Goal: Task Accomplishment & Management: Complete application form

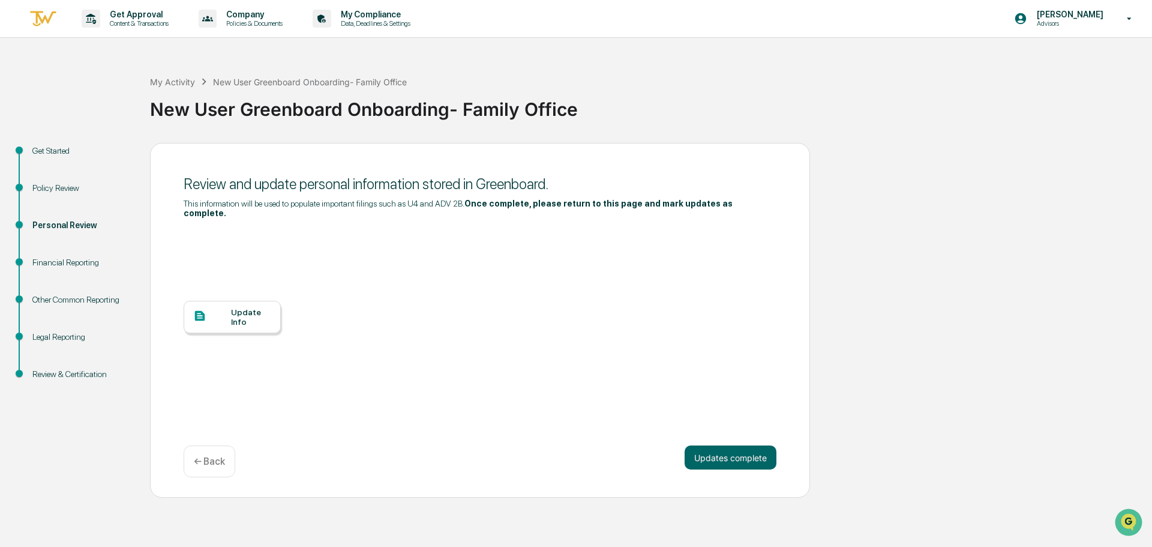
click at [224, 309] on div at bounding box center [212, 316] width 38 height 15
click at [717, 449] on button "Updates complete" at bounding box center [731, 457] width 92 height 24
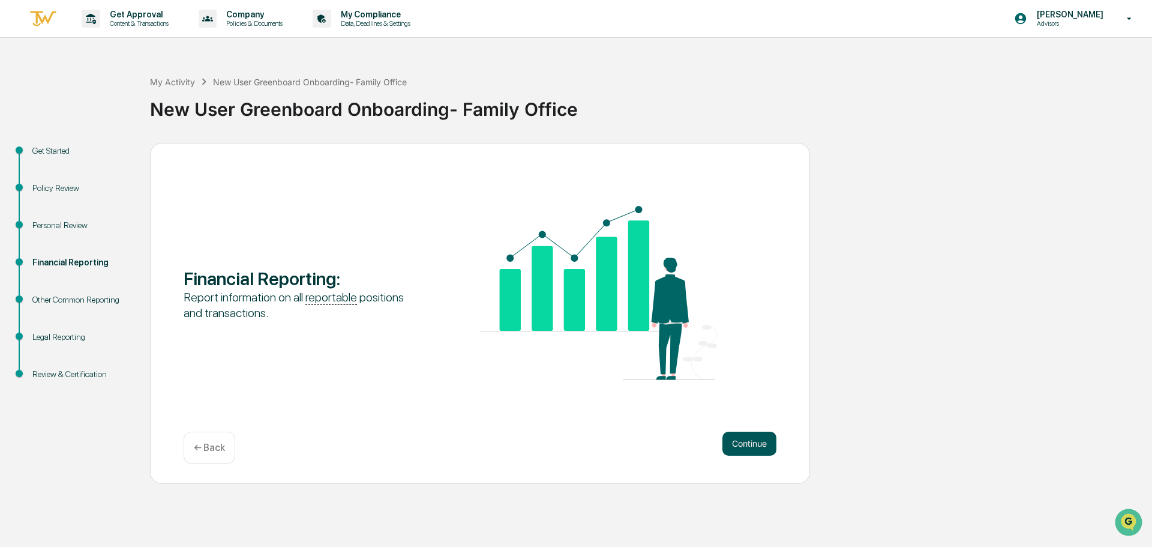
click at [739, 442] on button "Continue" at bounding box center [749, 443] width 54 height 24
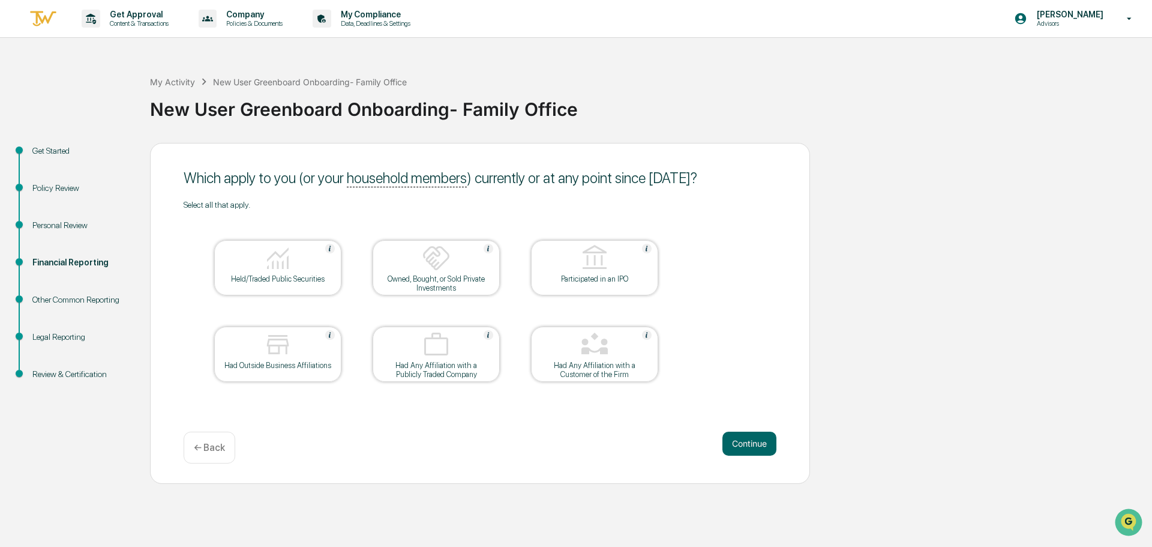
click at [308, 276] on div "Held/Traded Public Securities" at bounding box center [278, 278] width 108 height 9
click at [760, 447] on button "Continue" at bounding box center [749, 443] width 54 height 24
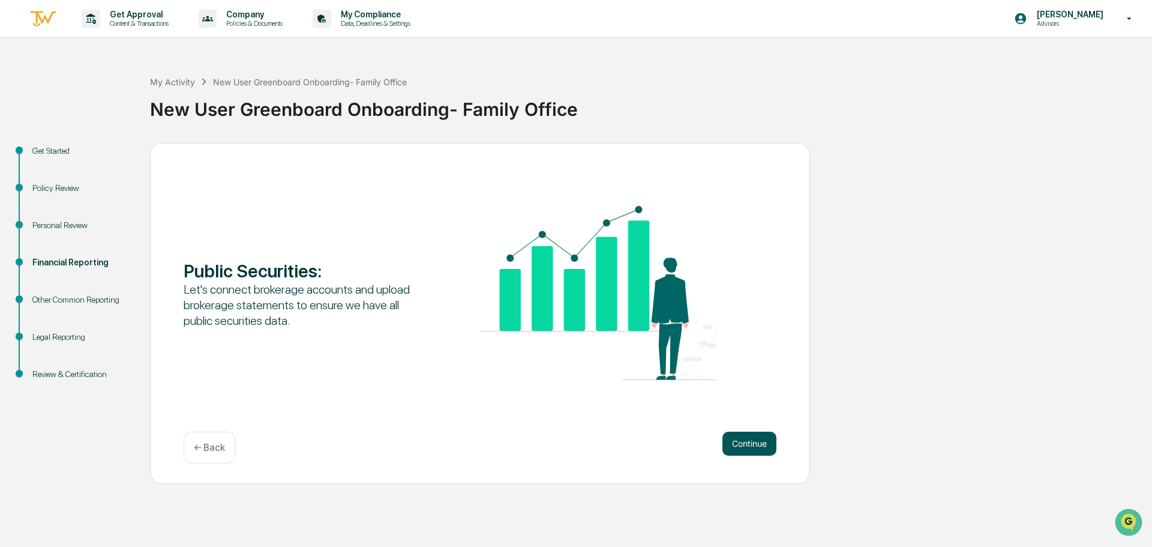
click at [742, 445] on button "Continue" at bounding box center [749, 443] width 54 height 24
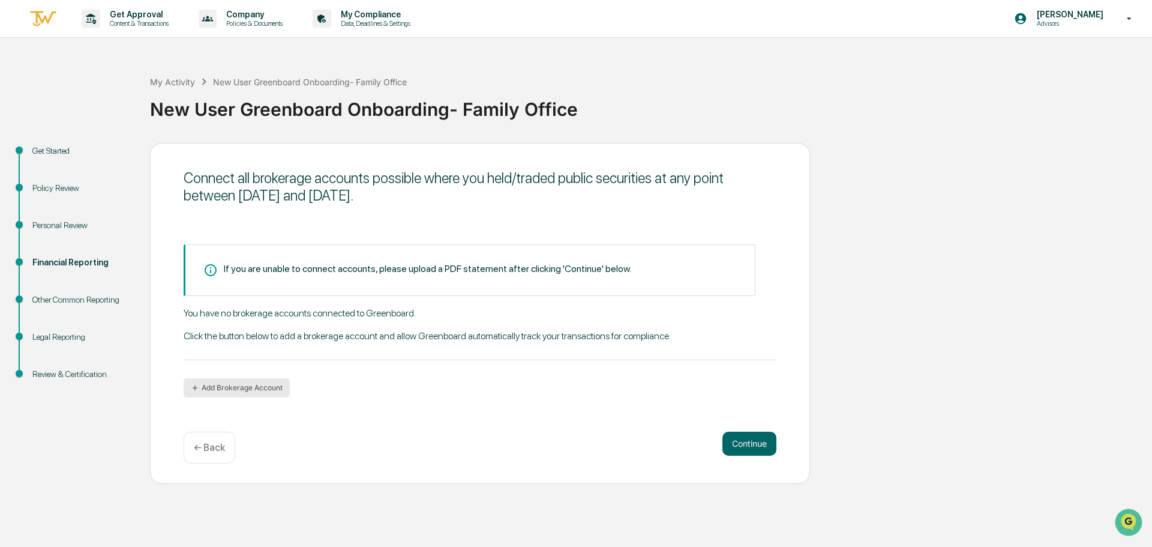
click at [264, 389] on button "Add Brokerage Account" at bounding box center [237, 387] width 106 height 19
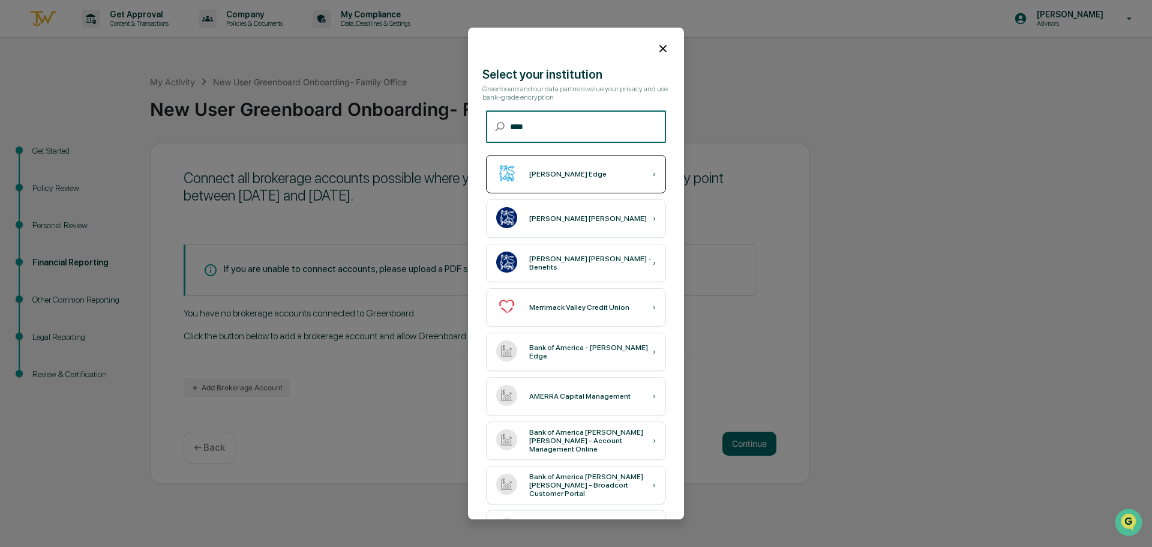
type input "****"
click at [601, 174] on div "[PERSON_NAME] Edge ›" at bounding box center [576, 174] width 180 height 38
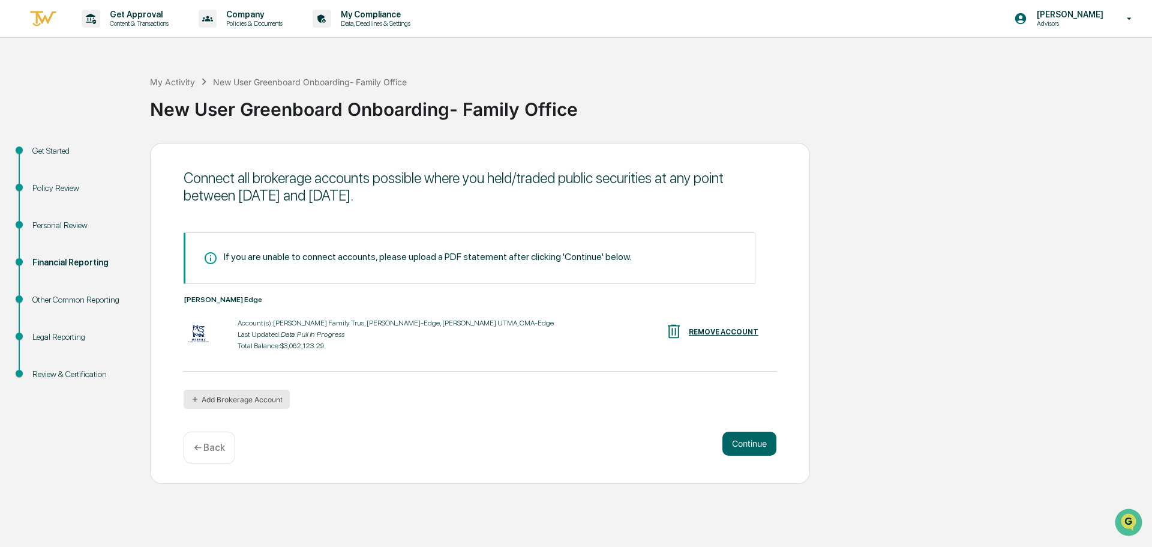
click at [274, 403] on button "Add Brokerage Account" at bounding box center [237, 398] width 106 height 19
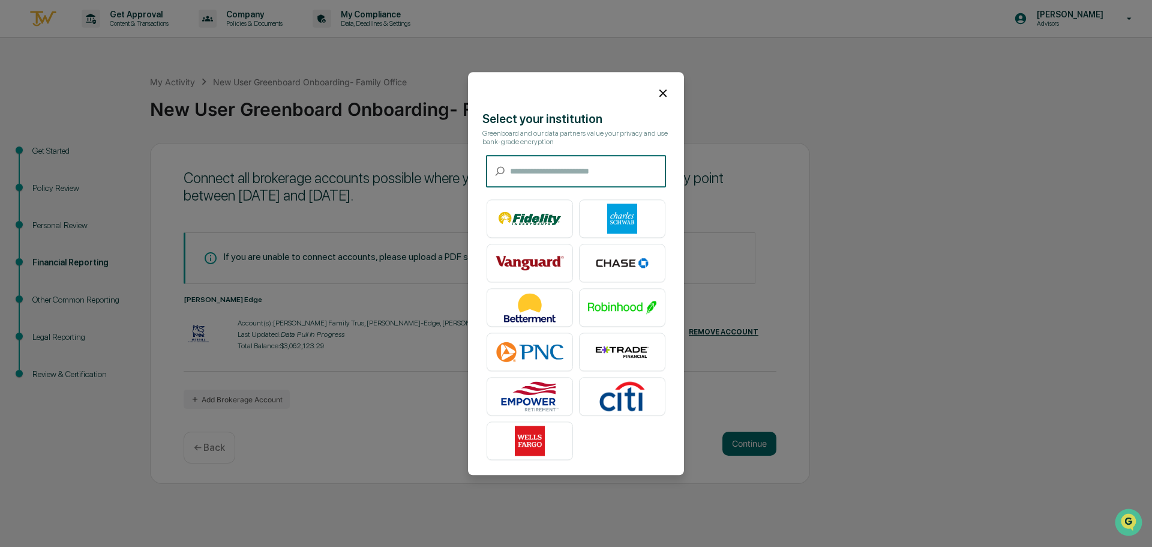
click at [584, 175] on input "text" at bounding box center [588, 171] width 156 height 32
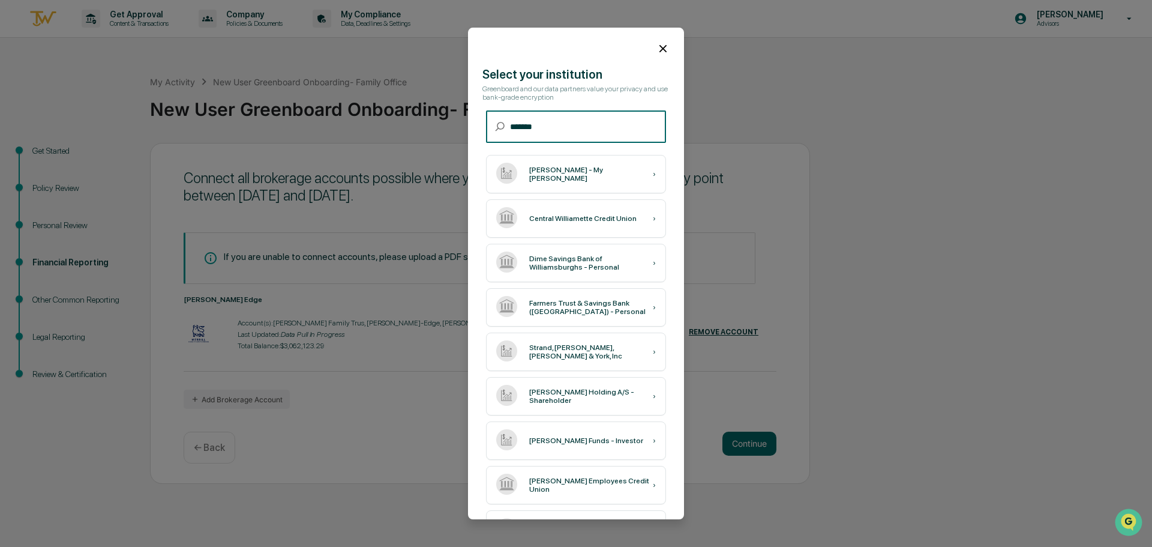
type input "*******"
click at [584, 175] on div "[PERSON_NAME] - My [PERSON_NAME]" at bounding box center [591, 174] width 124 height 17
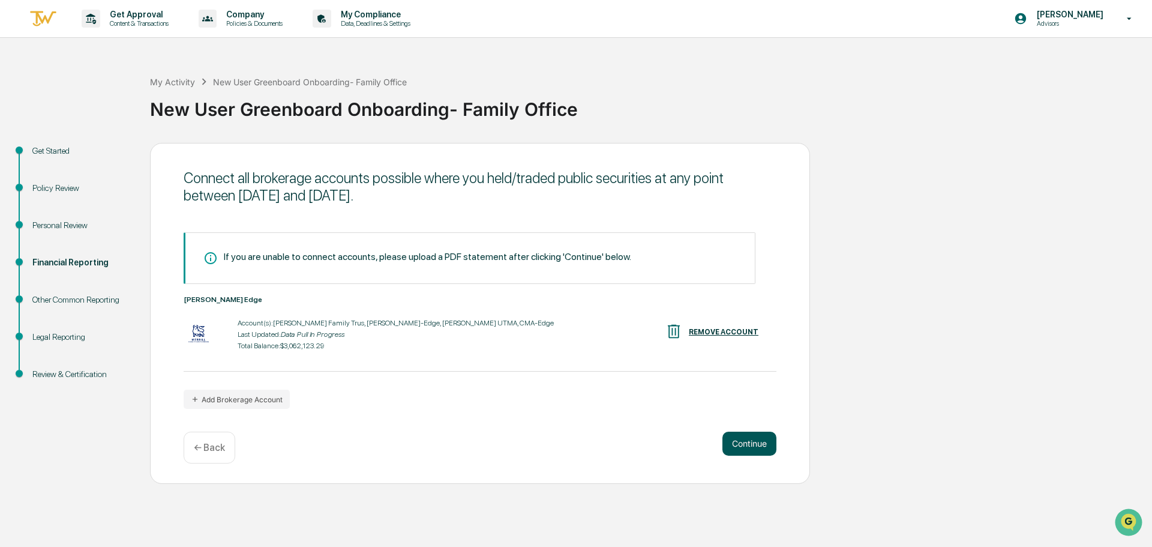
click at [754, 450] on button "Continue" at bounding box center [749, 443] width 54 height 24
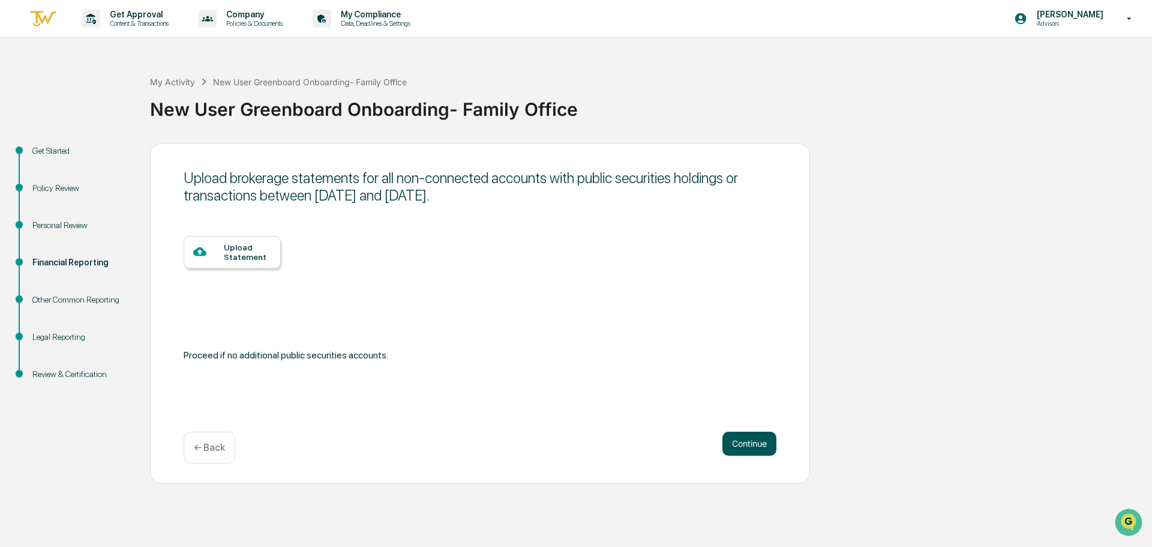
click at [737, 443] on button "Continue" at bounding box center [749, 443] width 54 height 24
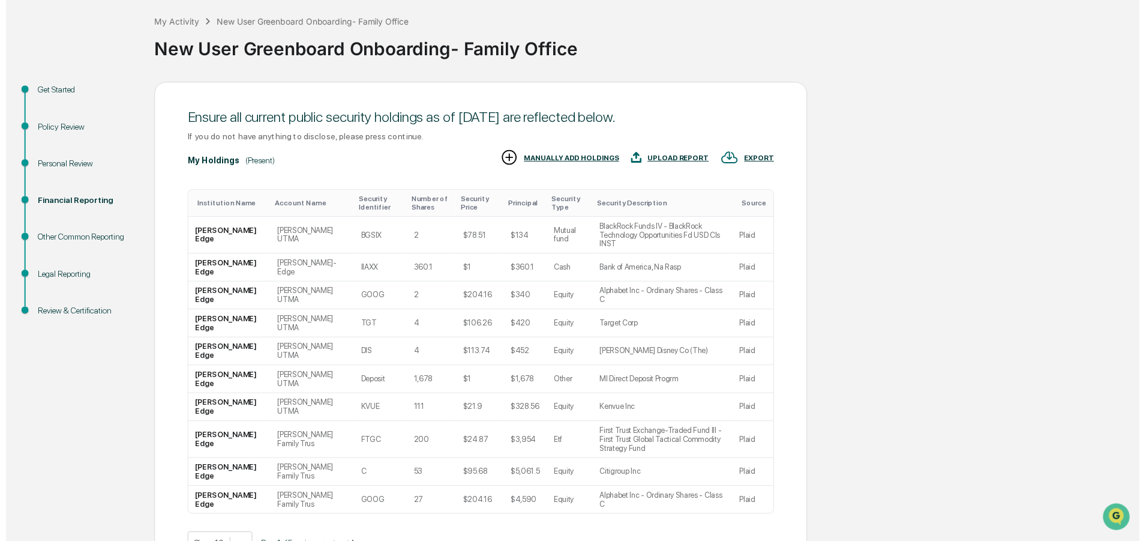
scroll to position [65, 0]
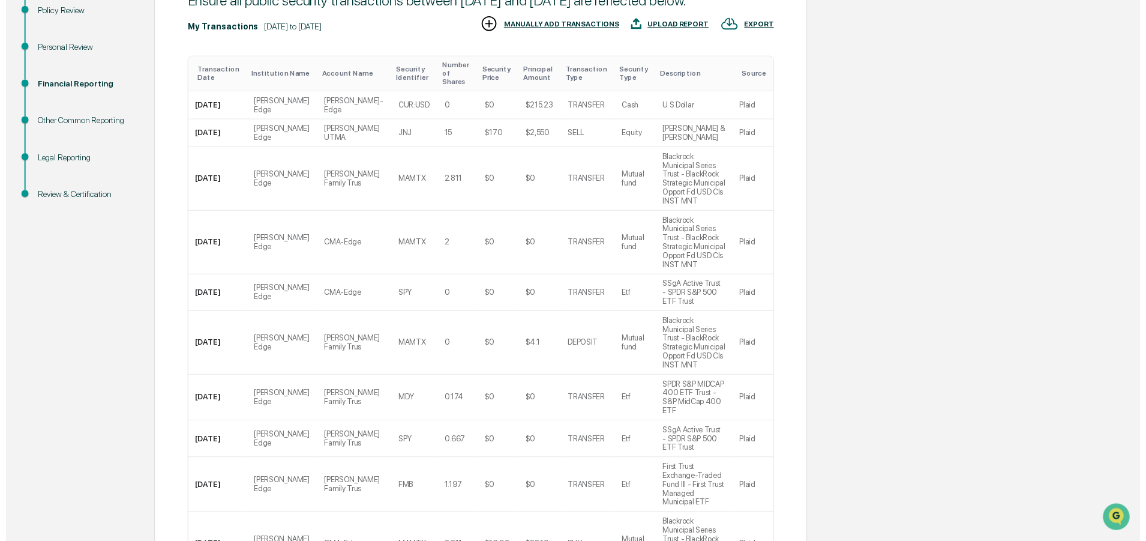
scroll to position [180, 0]
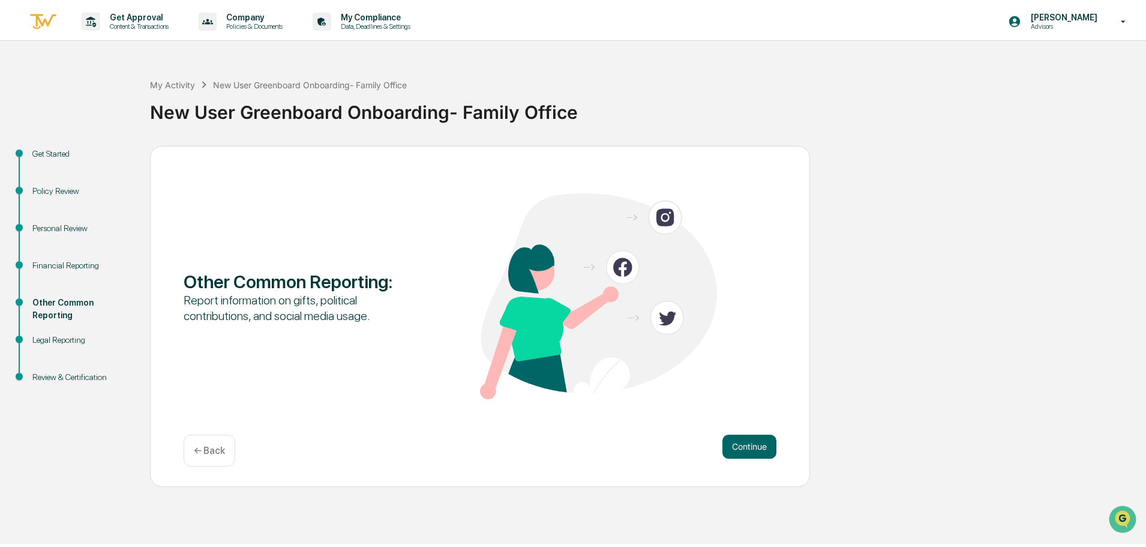
scroll to position [0, 0]
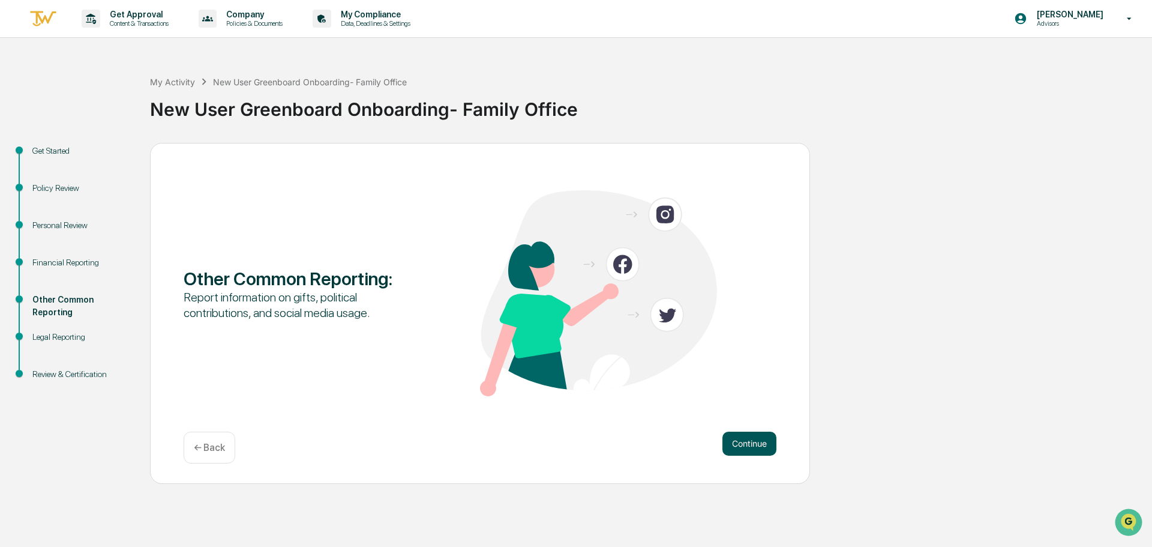
click at [761, 444] on button "Continue" at bounding box center [749, 443] width 54 height 24
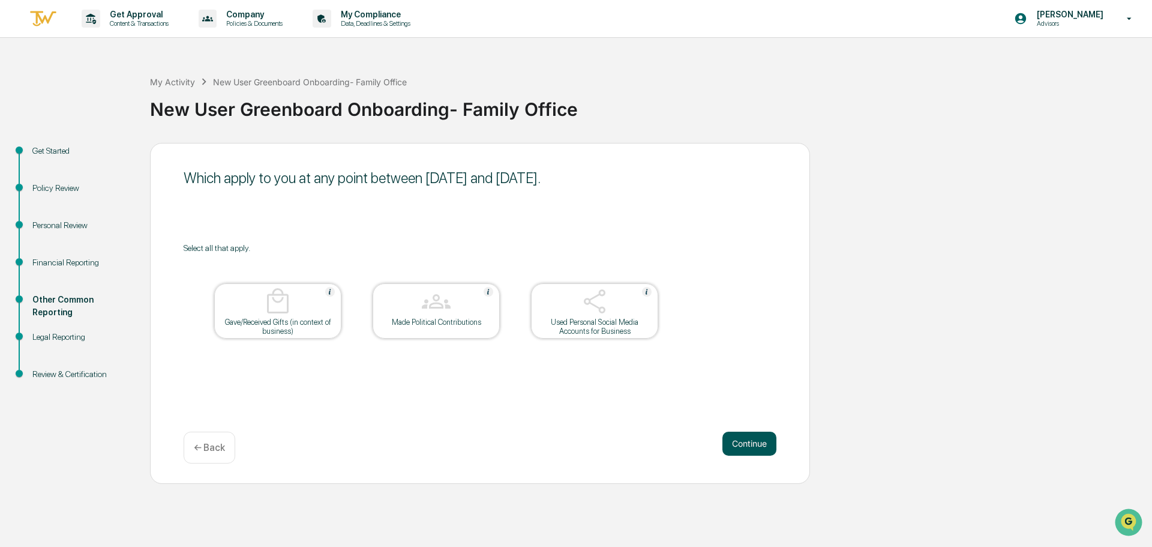
click at [745, 447] on button "Continue" at bounding box center [749, 443] width 54 height 24
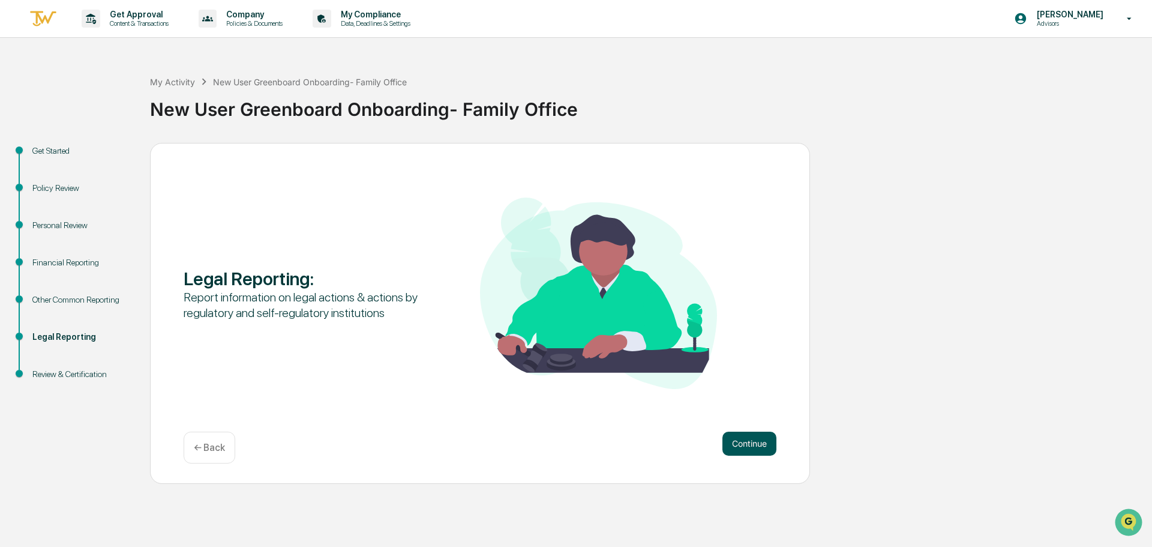
click at [755, 443] on button "Continue" at bounding box center [749, 443] width 54 height 24
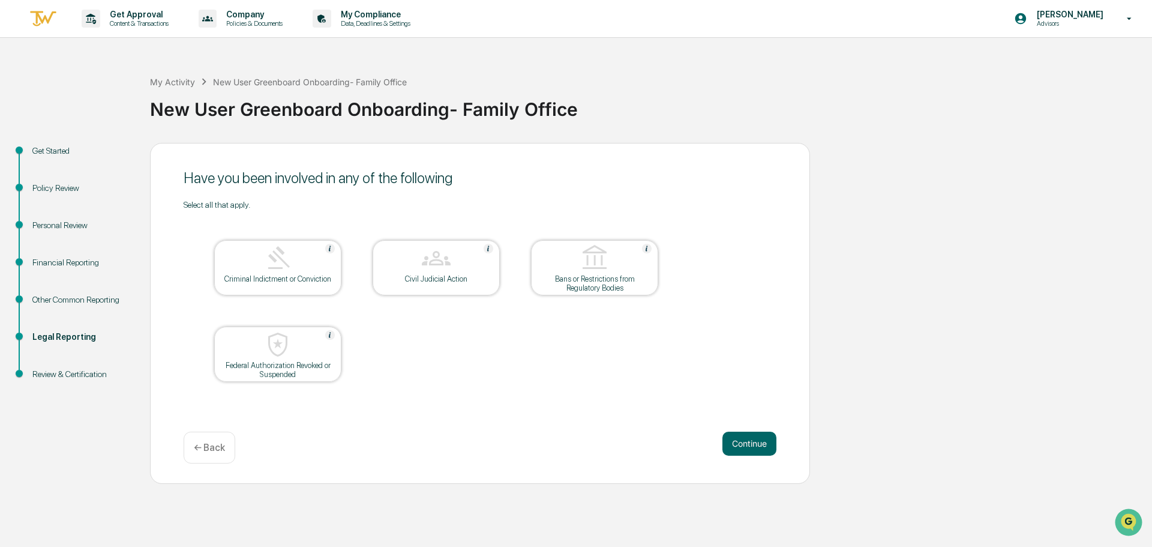
click at [317, 280] on div "Criminal Indictment or Conviction" at bounding box center [278, 278] width 108 height 9
click at [305, 276] on div "Criminal Indictment or Conviction" at bounding box center [278, 283] width 108 height 18
click at [748, 442] on button "Continue" at bounding box center [749, 443] width 54 height 24
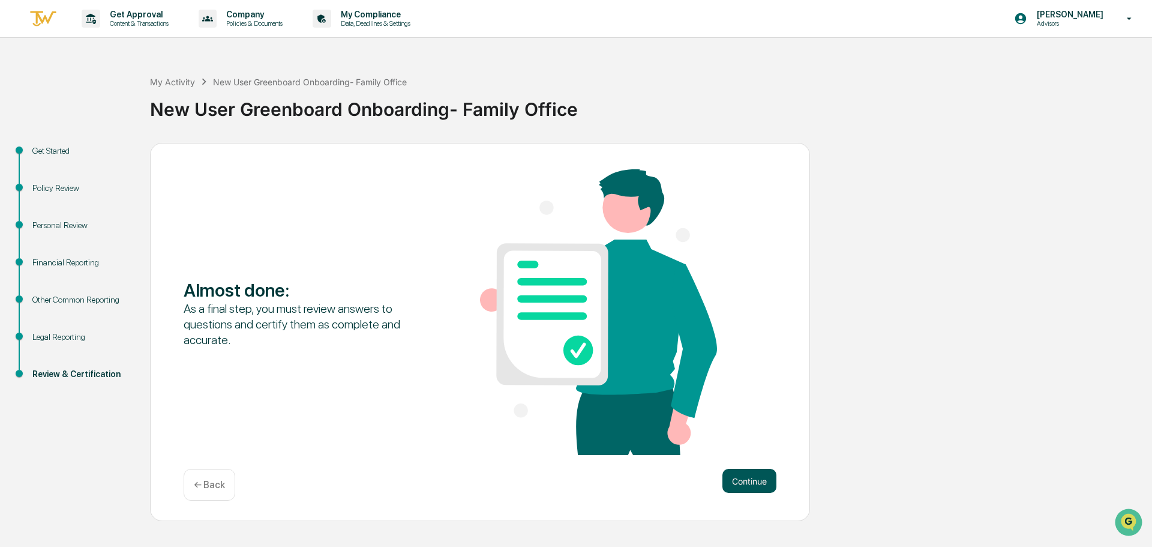
click at [743, 484] on button "Continue" at bounding box center [749, 481] width 54 height 24
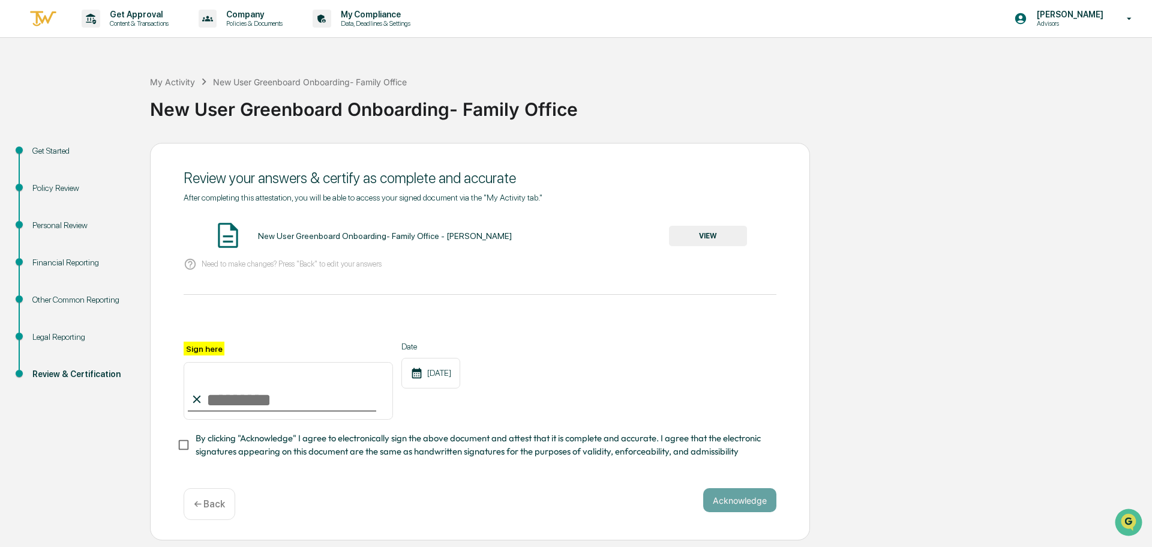
click at [215, 401] on input "Sign here" at bounding box center [288, 391] width 209 height 58
type input "**********"
click at [726, 503] on button "Acknowledge" at bounding box center [739, 500] width 73 height 24
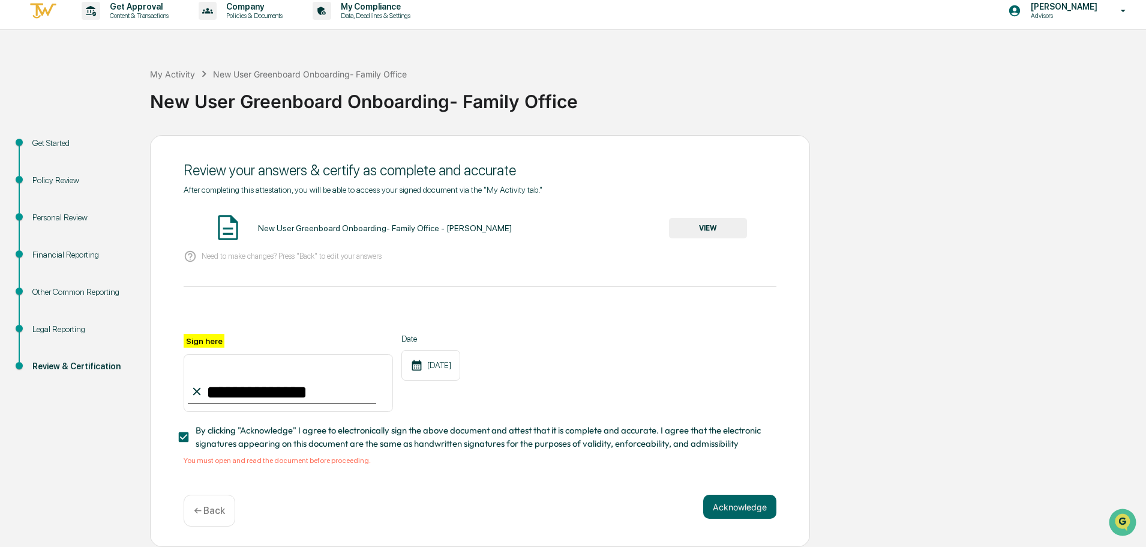
scroll to position [11, 0]
click at [686, 227] on button "VIEW" at bounding box center [708, 228] width 78 height 20
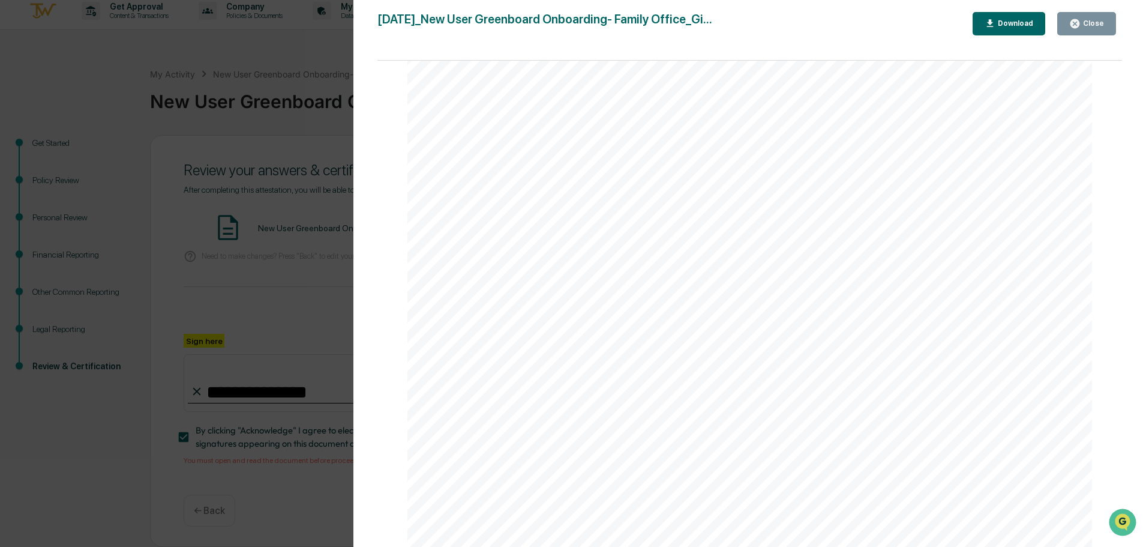
scroll to position [7565, 0]
click at [335, 124] on div "Version History [DATE] 08:27 PM [PERSON_NAME] [DATE]_New User Greenboard Onboar…" at bounding box center [573, 273] width 1146 height 547
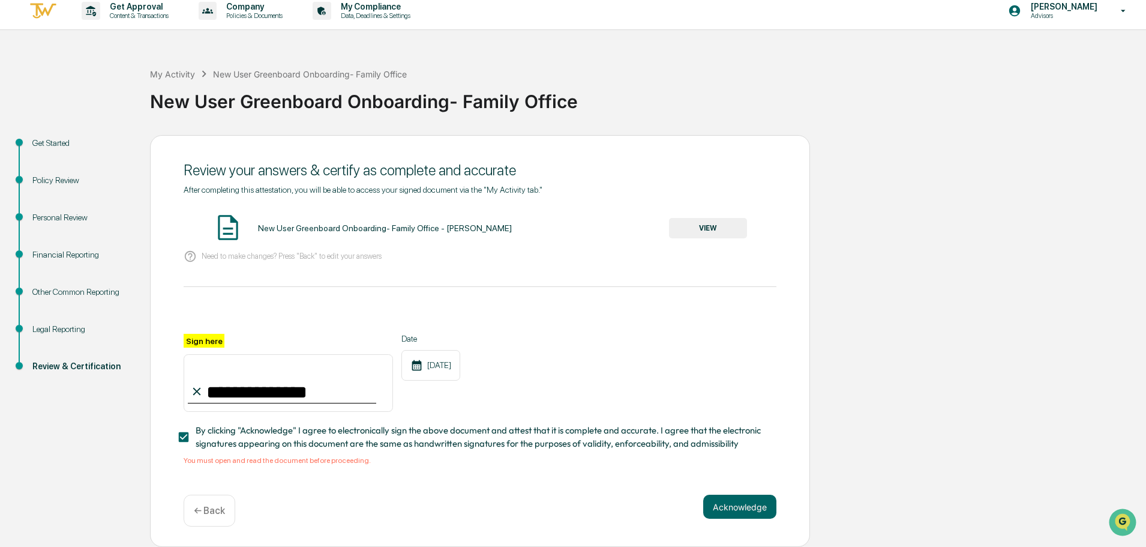
click at [49, 252] on div "Financial Reporting" at bounding box center [81, 254] width 98 height 13
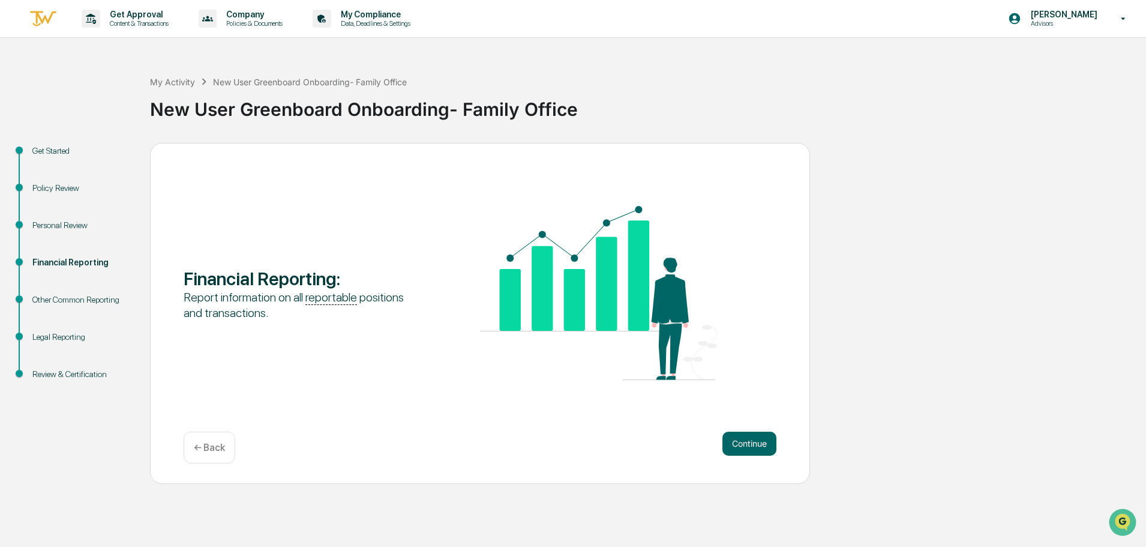
scroll to position [0, 0]
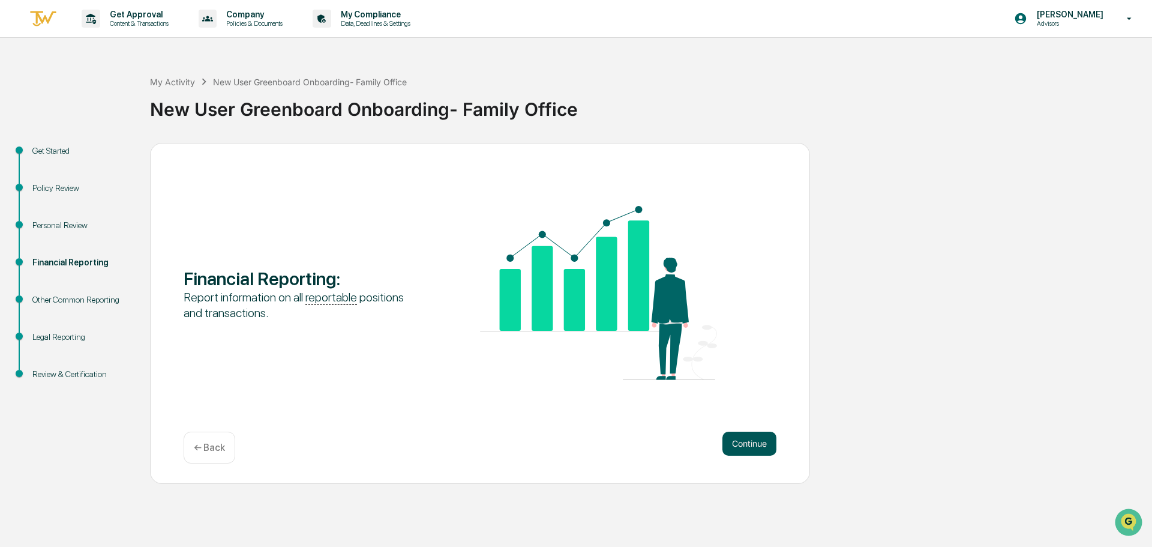
click at [740, 449] on button "Continue" at bounding box center [749, 443] width 54 height 24
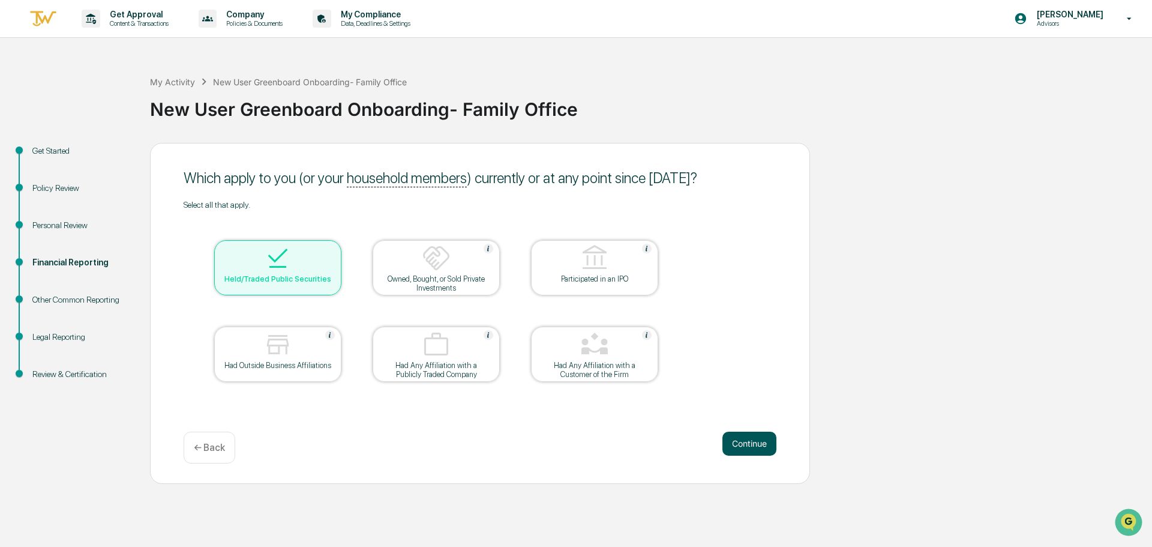
click at [750, 443] on button "Continue" at bounding box center [749, 443] width 54 height 24
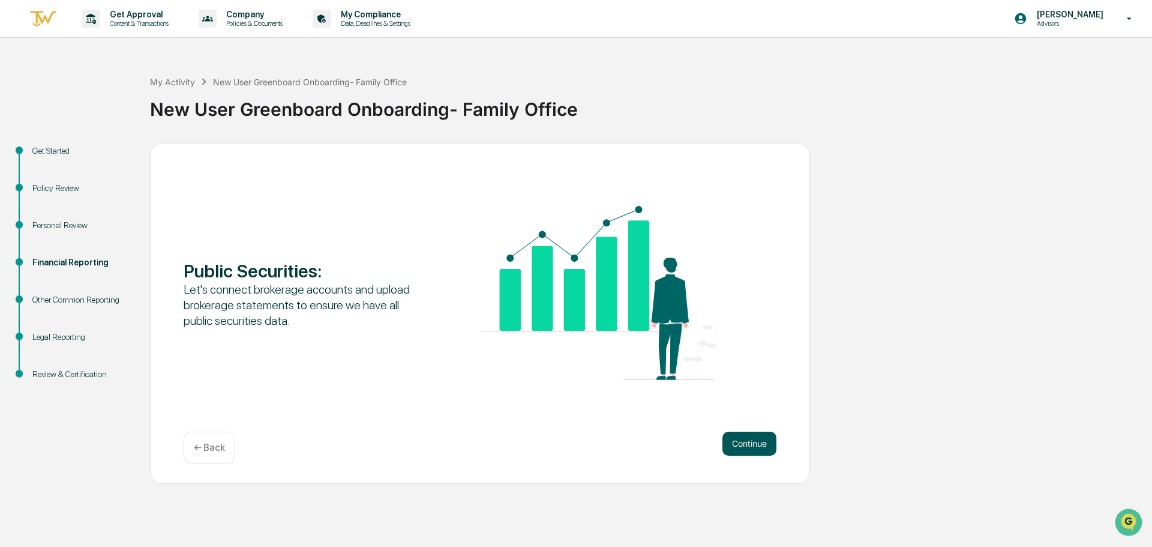
click at [740, 450] on button "Continue" at bounding box center [749, 443] width 54 height 24
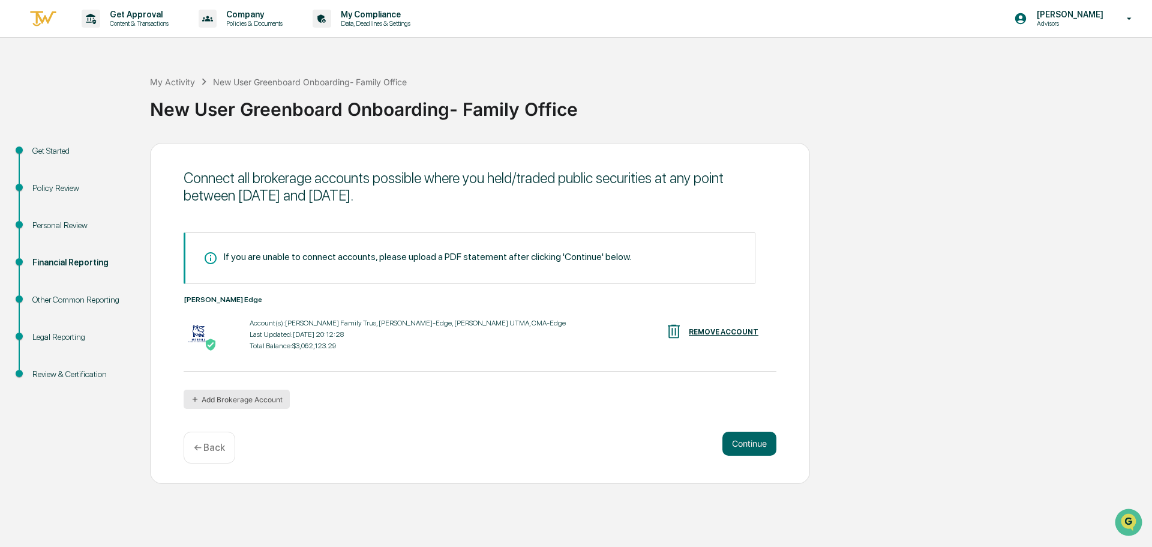
click at [260, 403] on button "Add Brokerage Account" at bounding box center [237, 398] width 106 height 19
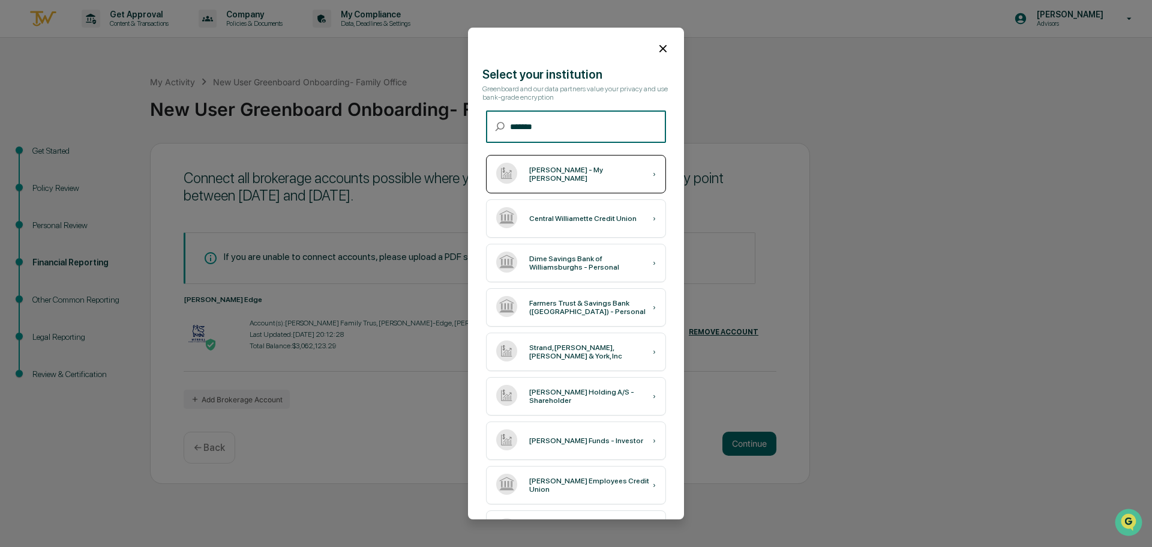
type input "*******"
click at [601, 185] on div "[PERSON_NAME] - My [PERSON_NAME] ›" at bounding box center [576, 174] width 180 height 38
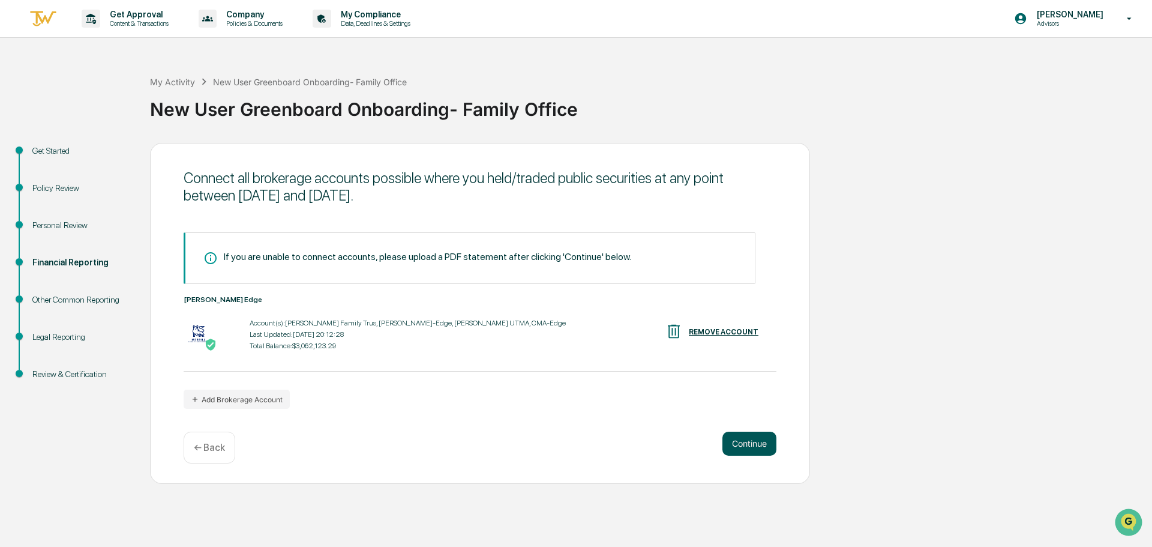
click at [737, 446] on button "Continue" at bounding box center [749, 443] width 54 height 24
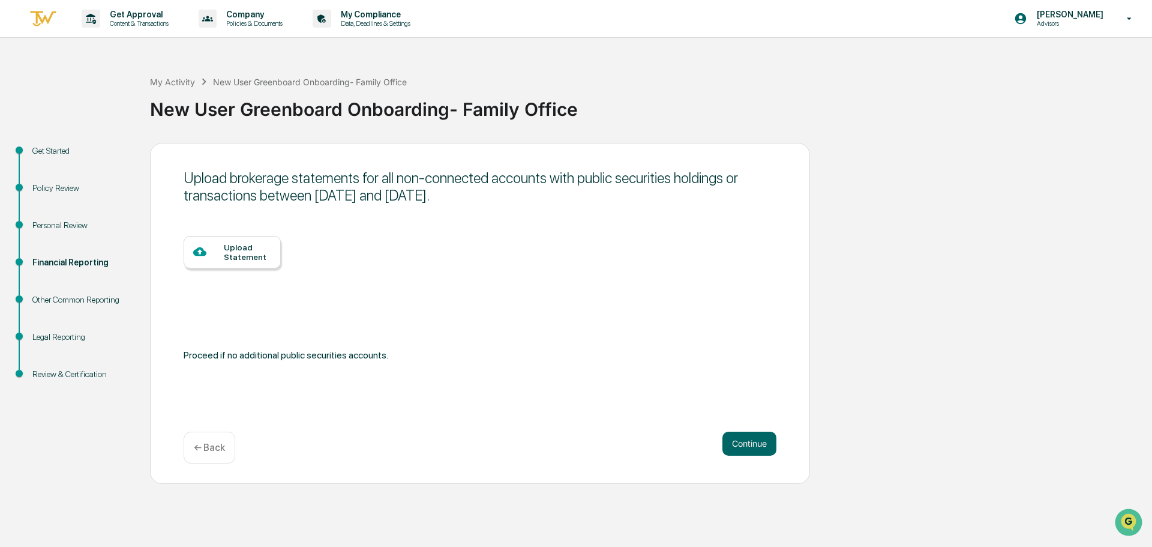
click at [234, 253] on div "Upload Statement" at bounding box center [247, 251] width 47 height 19
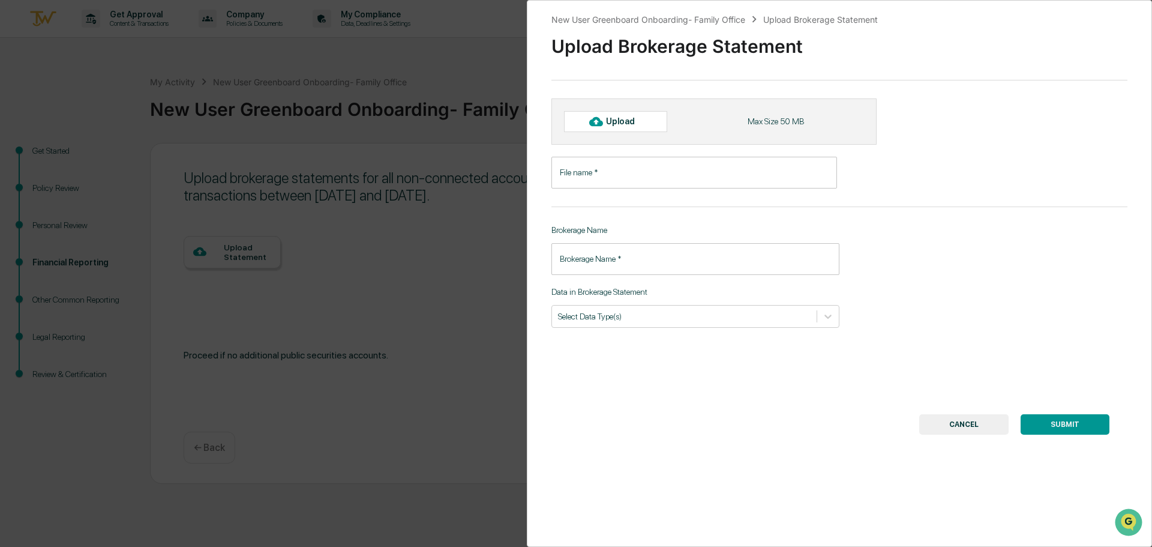
click at [622, 118] on div "Upload" at bounding box center [625, 121] width 39 height 10
type input "**********"
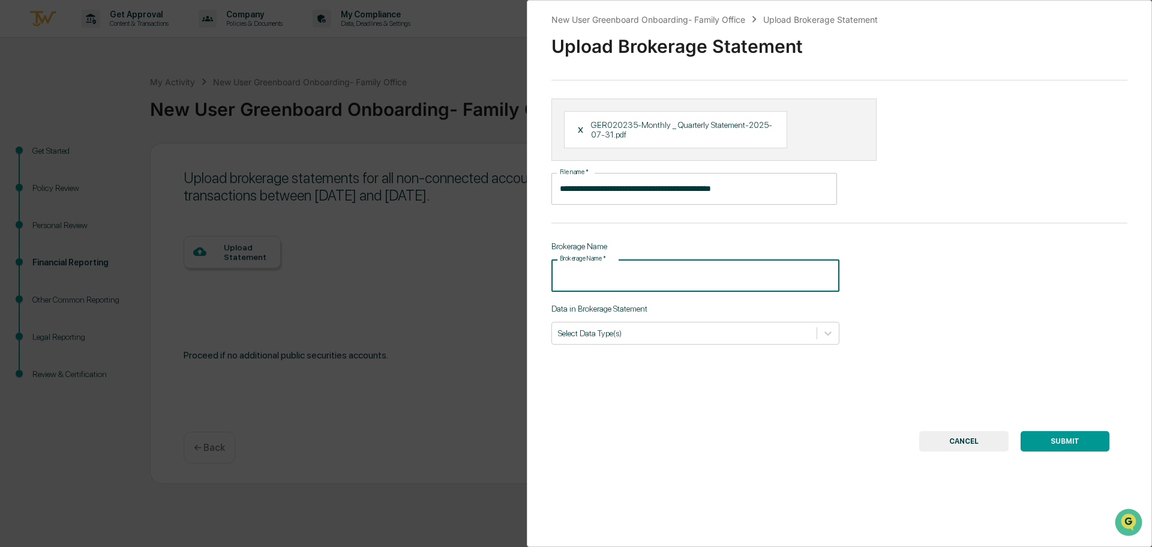
click at [617, 275] on input "Brokerage Name   *" at bounding box center [695, 275] width 288 height 32
type input "**********"
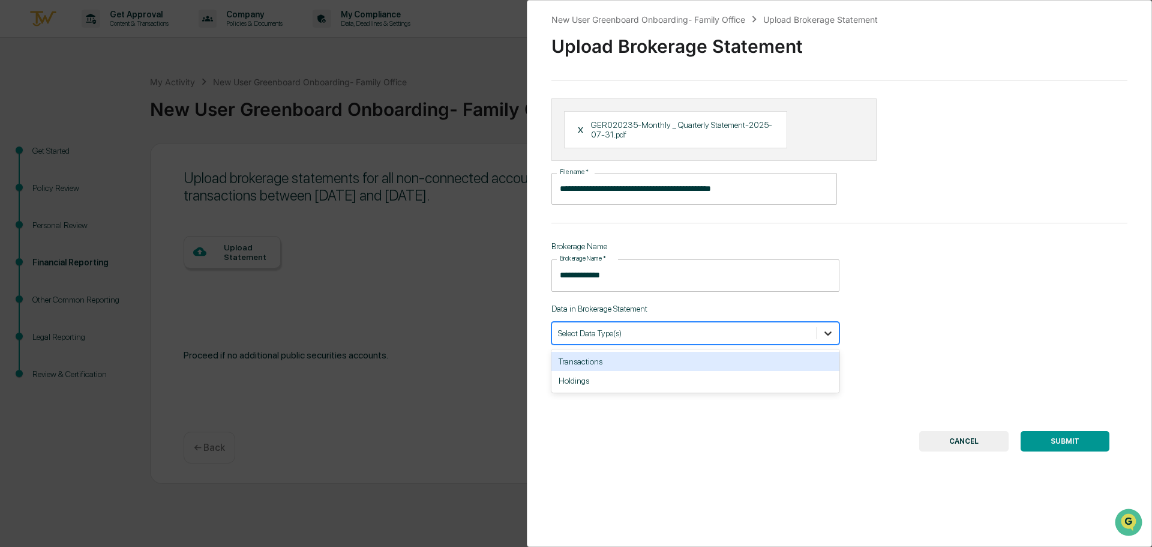
click at [826, 335] on icon at bounding box center [828, 333] width 12 height 12
click at [586, 364] on div "Transactions" at bounding box center [695, 361] width 288 height 19
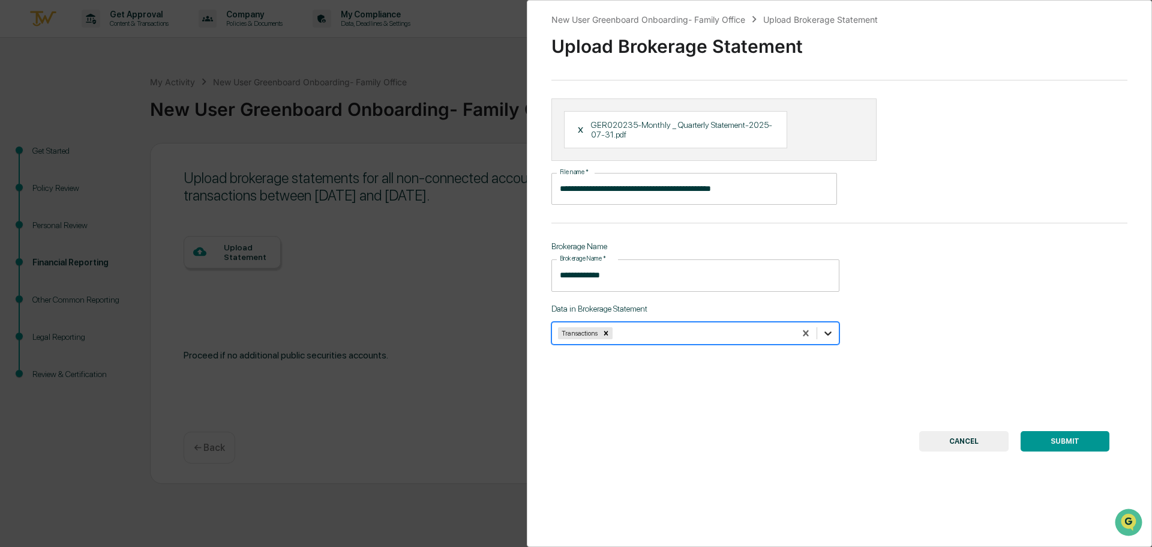
click at [826, 334] on icon at bounding box center [827, 333] width 7 height 4
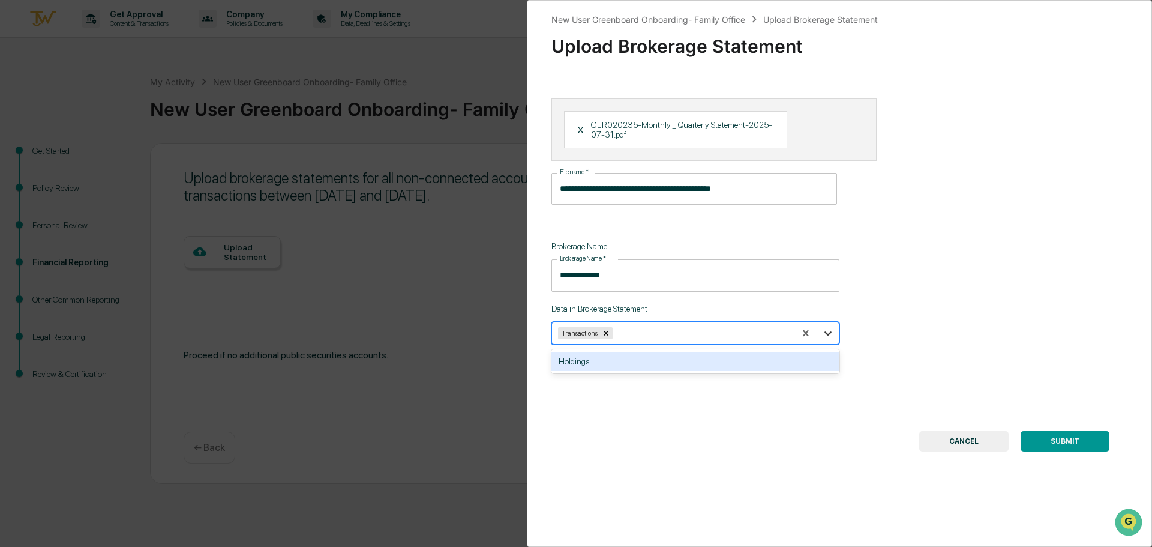
click at [824, 332] on icon at bounding box center [827, 333] width 7 height 4
click at [673, 368] on div "Holdings" at bounding box center [695, 361] width 288 height 19
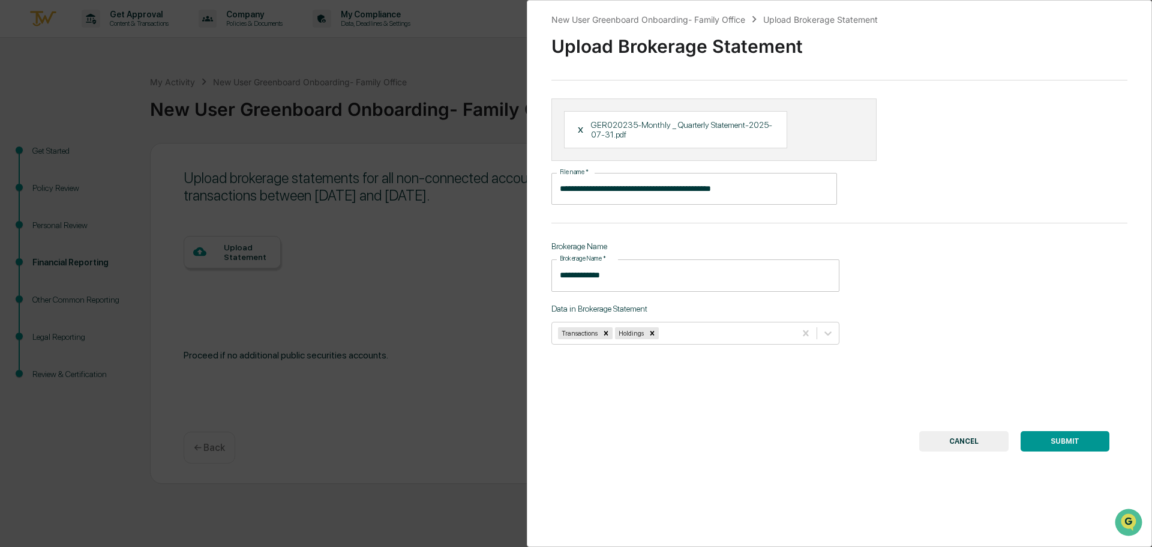
click at [1067, 443] on button "SUBMIT" at bounding box center [1064, 441] width 89 height 20
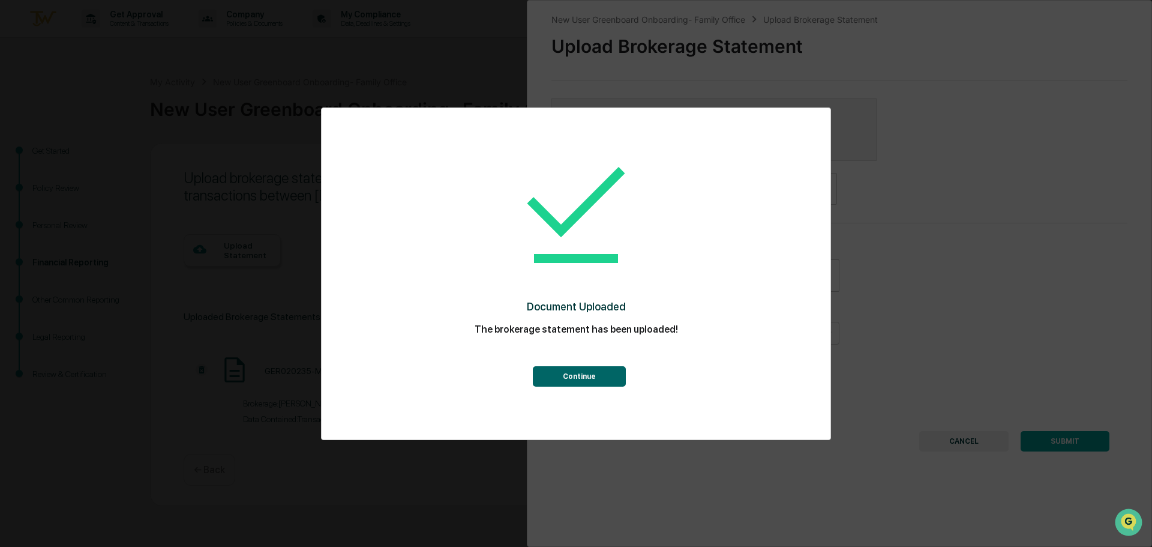
click at [588, 374] on button "Continue" at bounding box center [579, 376] width 93 height 20
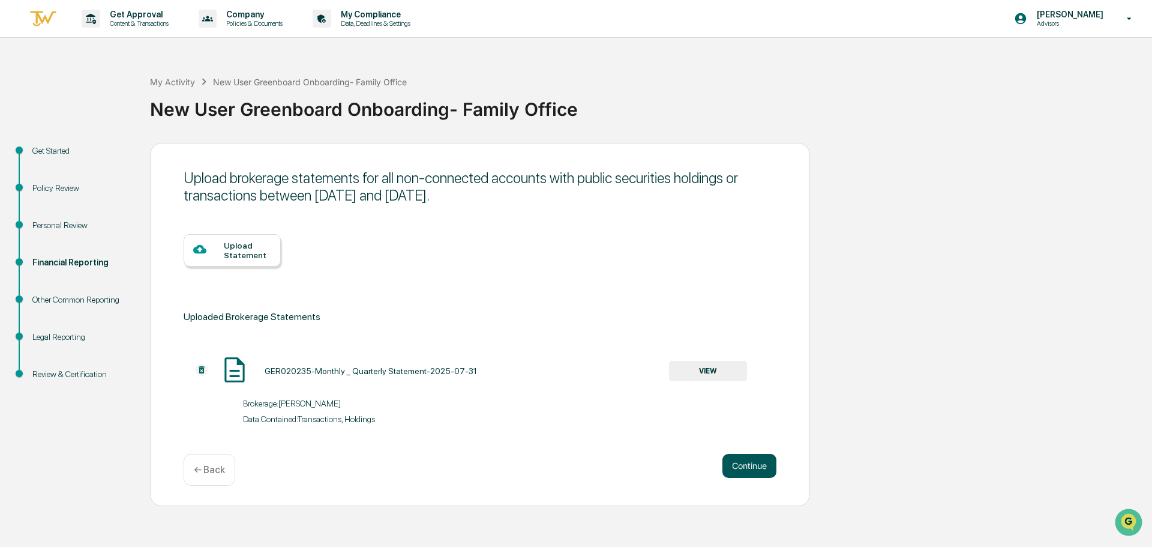
click at [760, 466] on button "Continue" at bounding box center [749, 466] width 54 height 24
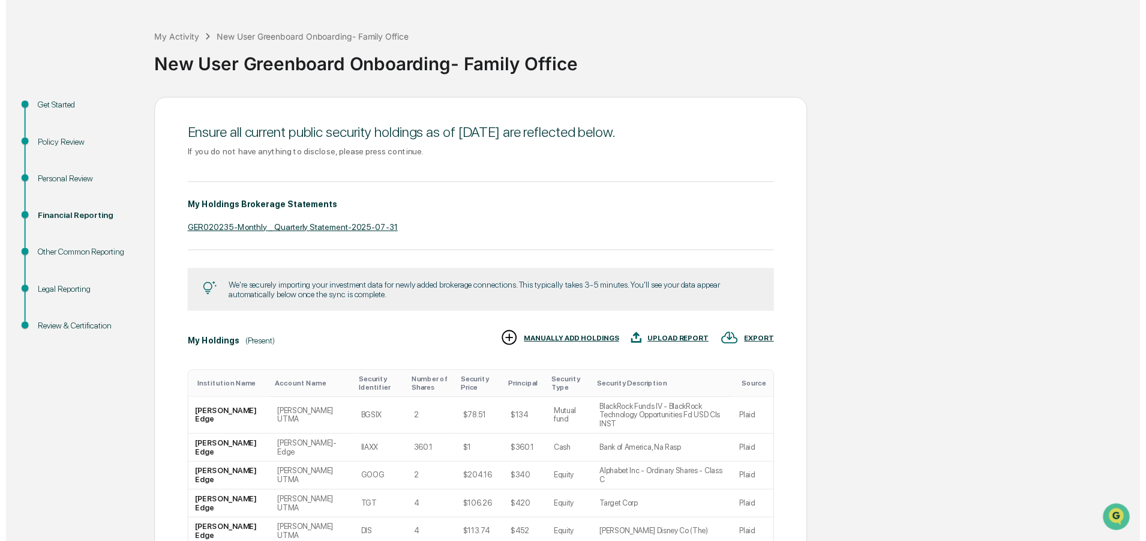
scroll to position [232, 0]
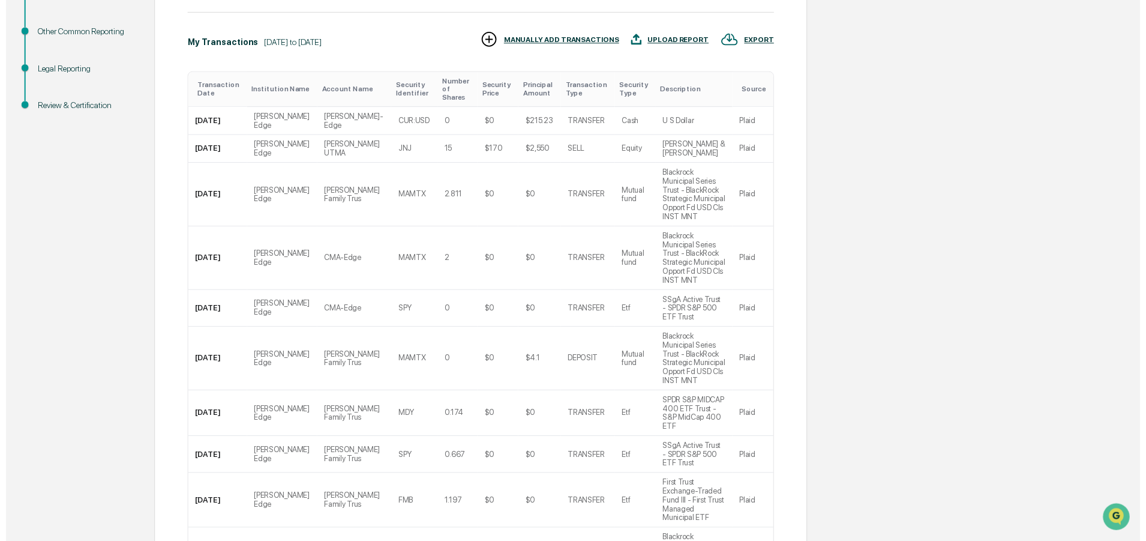
scroll to position [288, 0]
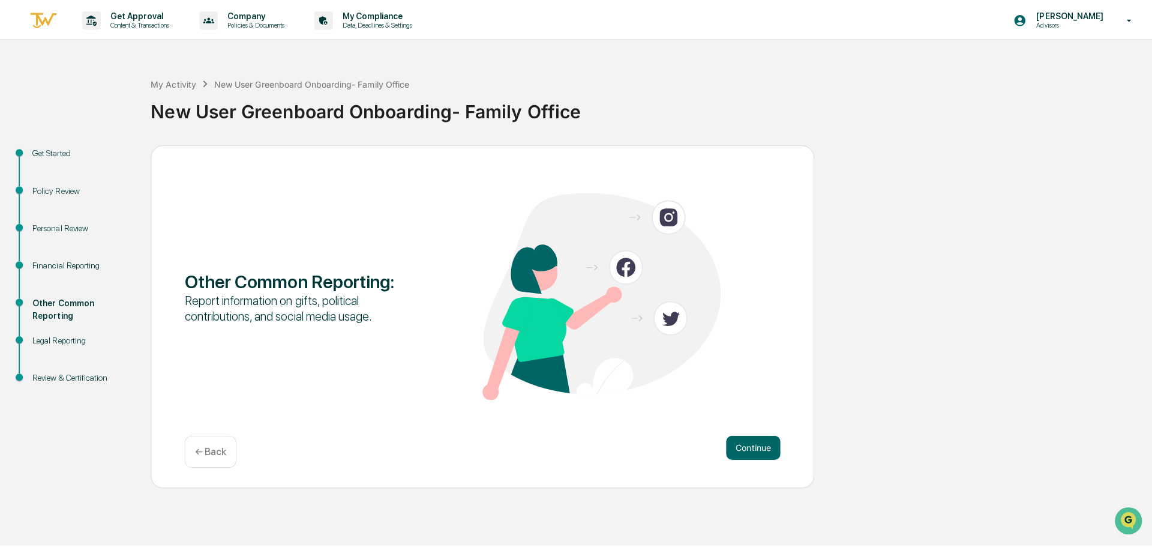
scroll to position [0, 0]
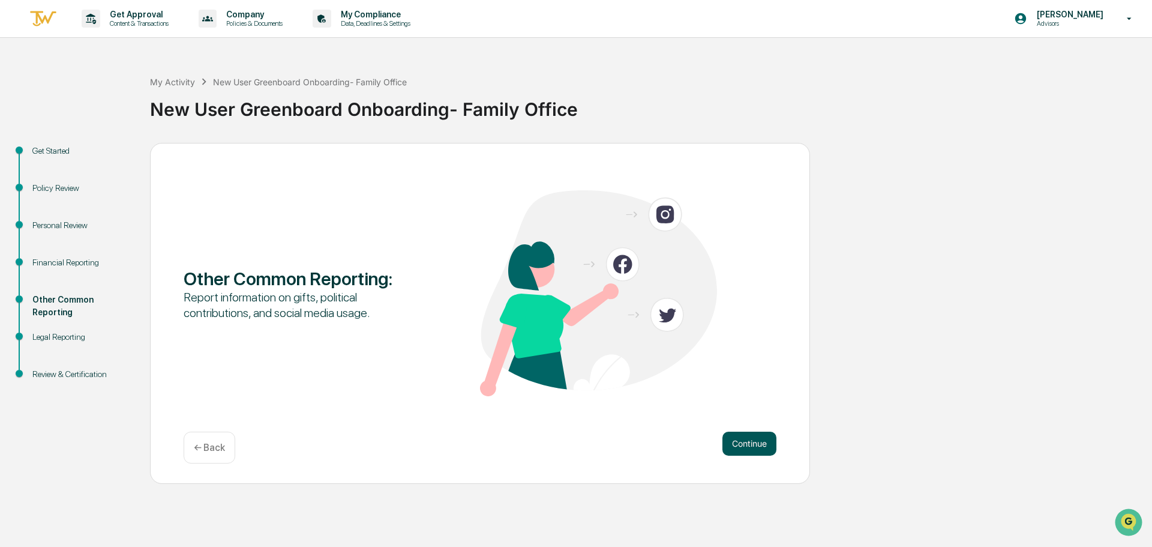
click at [751, 443] on button "Continue" at bounding box center [749, 443] width 54 height 24
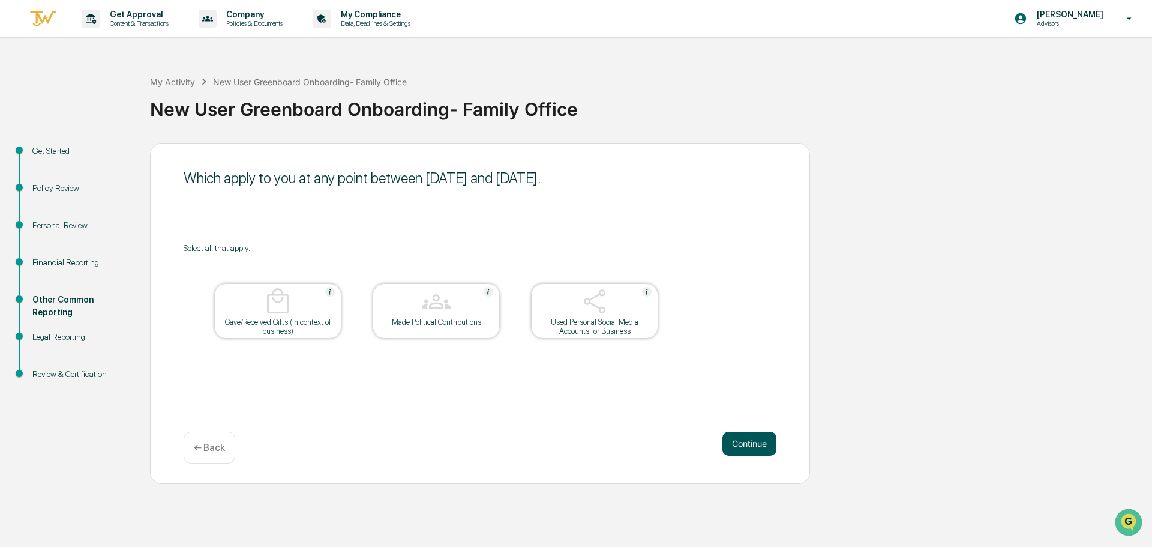
click at [745, 448] on button "Continue" at bounding box center [749, 443] width 54 height 24
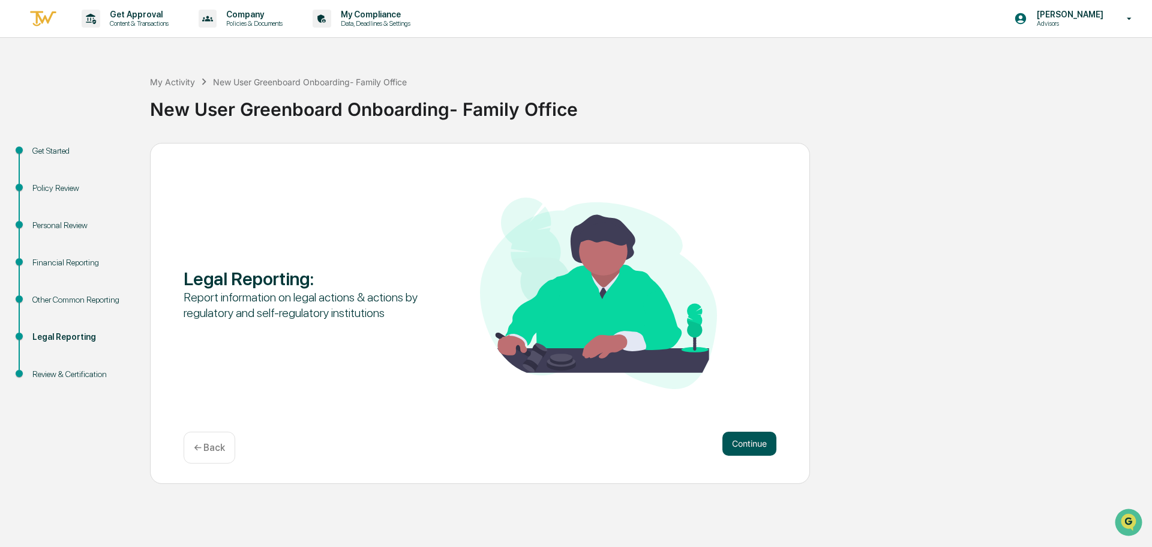
click at [746, 446] on button "Continue" at bounding box center [749, 443] width 54 height 24
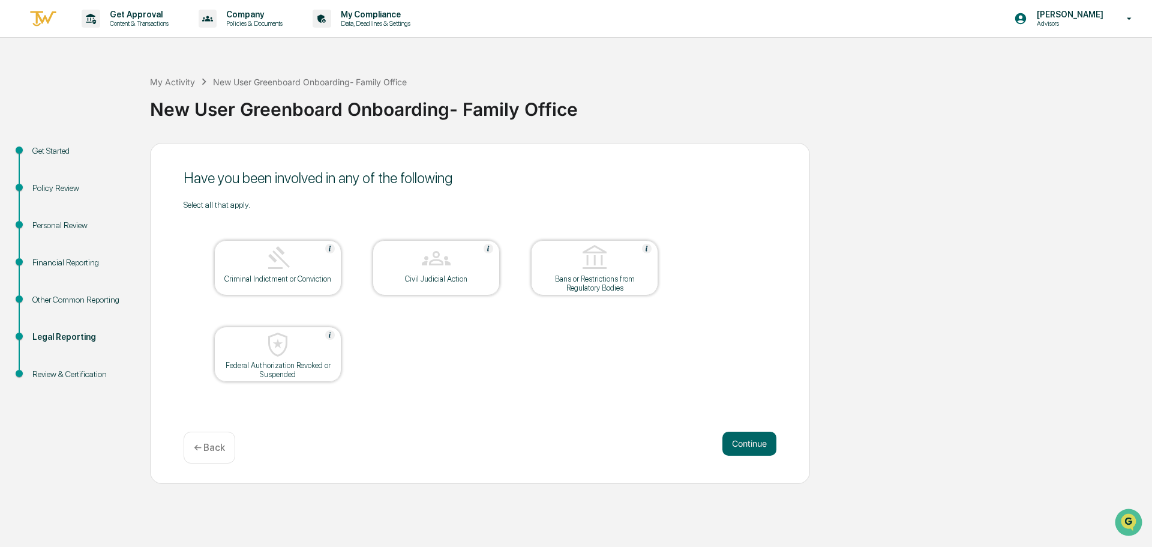
click at [746, 446] on button "Continue" at bounding box center [749, 443] width 54 height 24
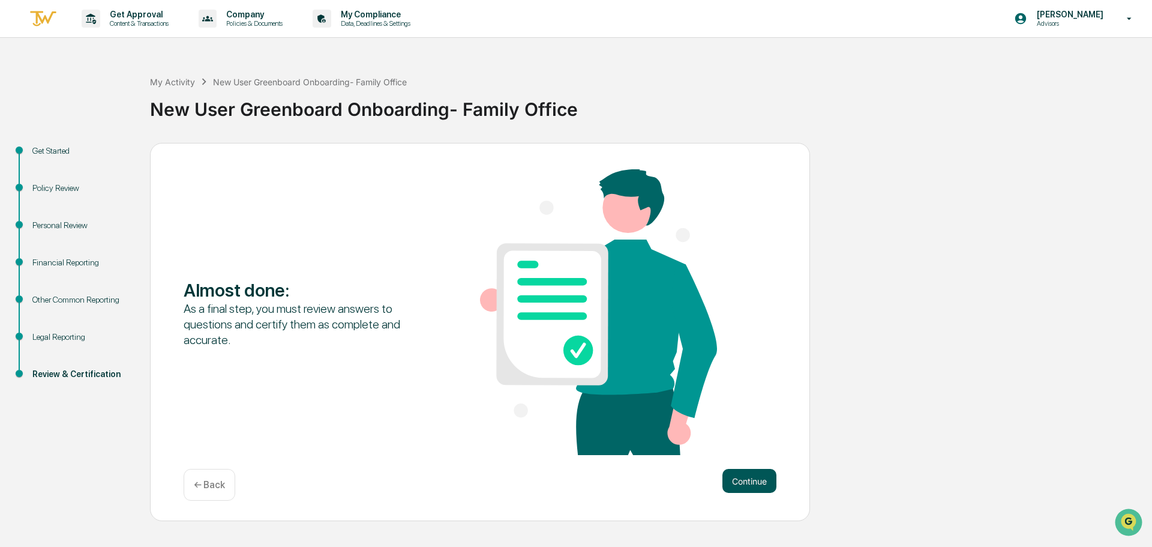
click at [758, 483] on button "Continue" at bounding box center [749, 481] width 54 height 24
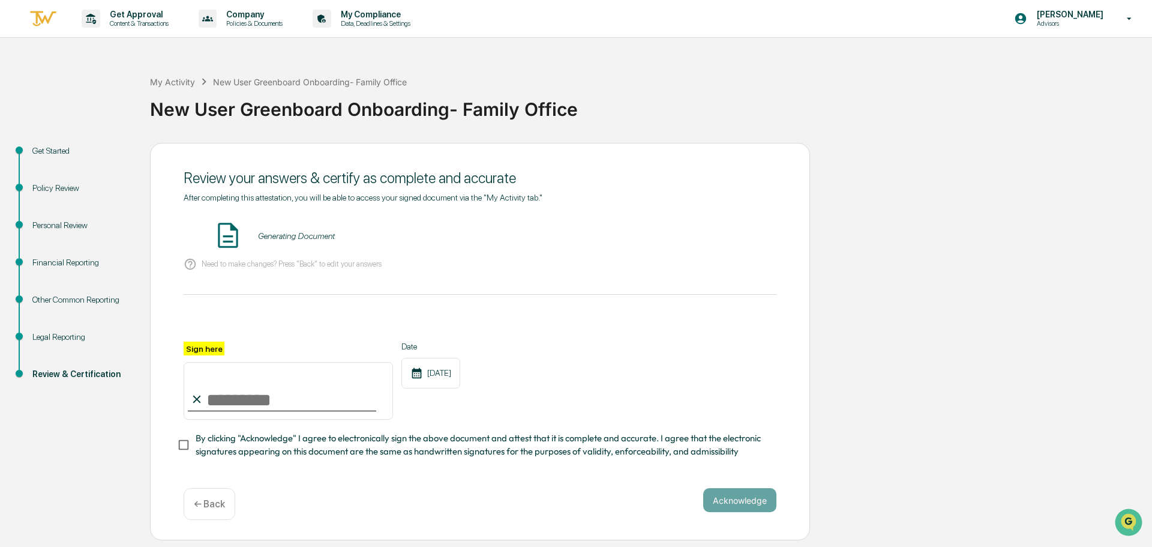
click at [278, 410] on input "Sign here" at bounding box center [288, 391] width 209 height 58
type input "**********"
click at [712, 238] on button "VIEW" at bounding box center [708, 236] width 78 height 20
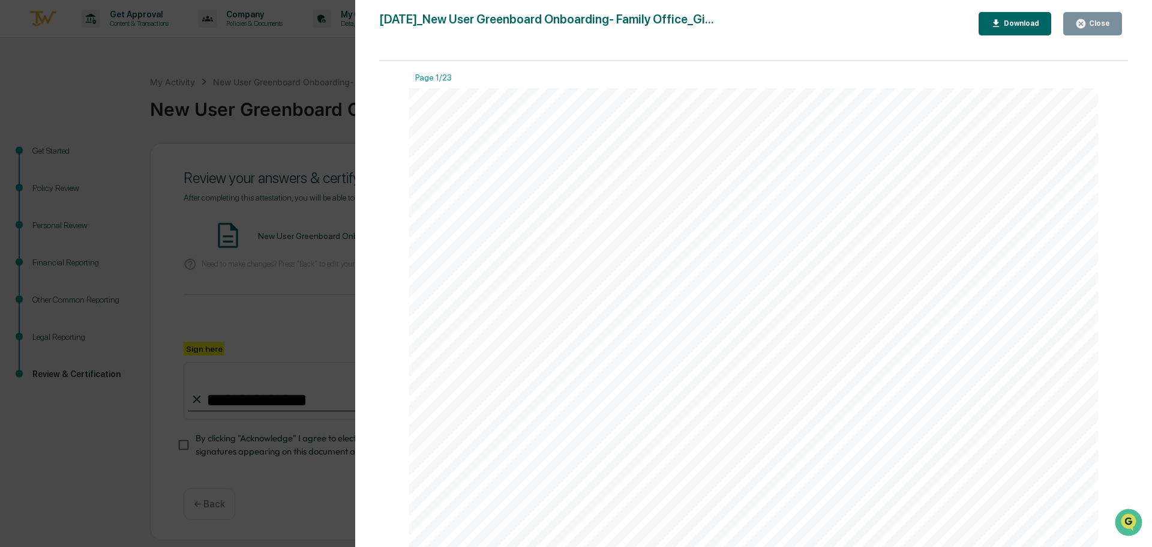
click at [263, 325] on div "Version History [DATE] 08:32 PM [PERSON_NAME] [DATE]_New User Greenboard Onboar…" at bounding box center [576, 273] width 1152 height 547
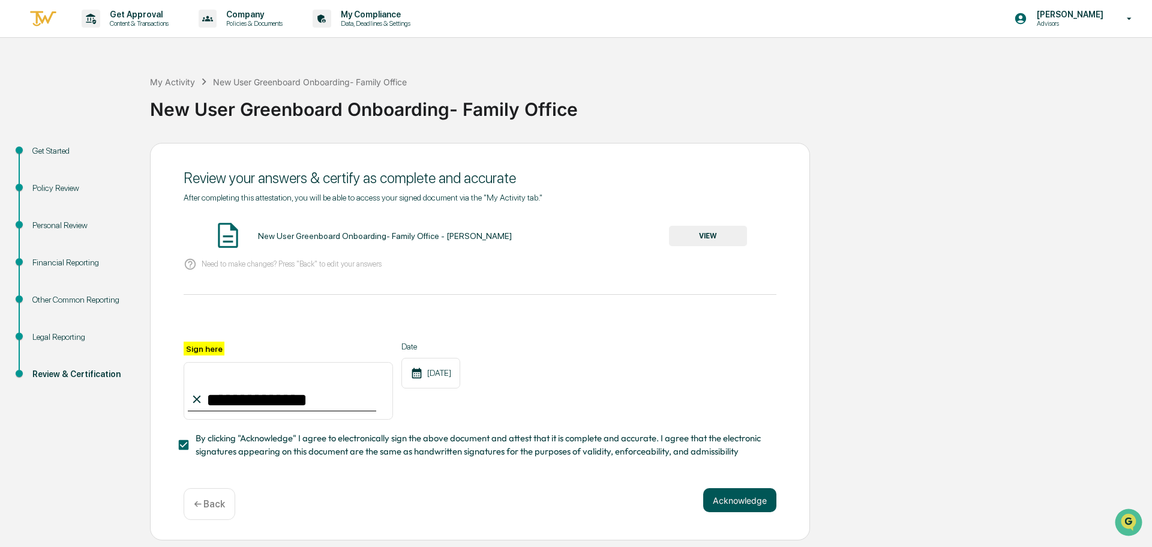
click at [764, 503] on button "Acknowledge" at bounding box center [739, 500] width 73 height 24
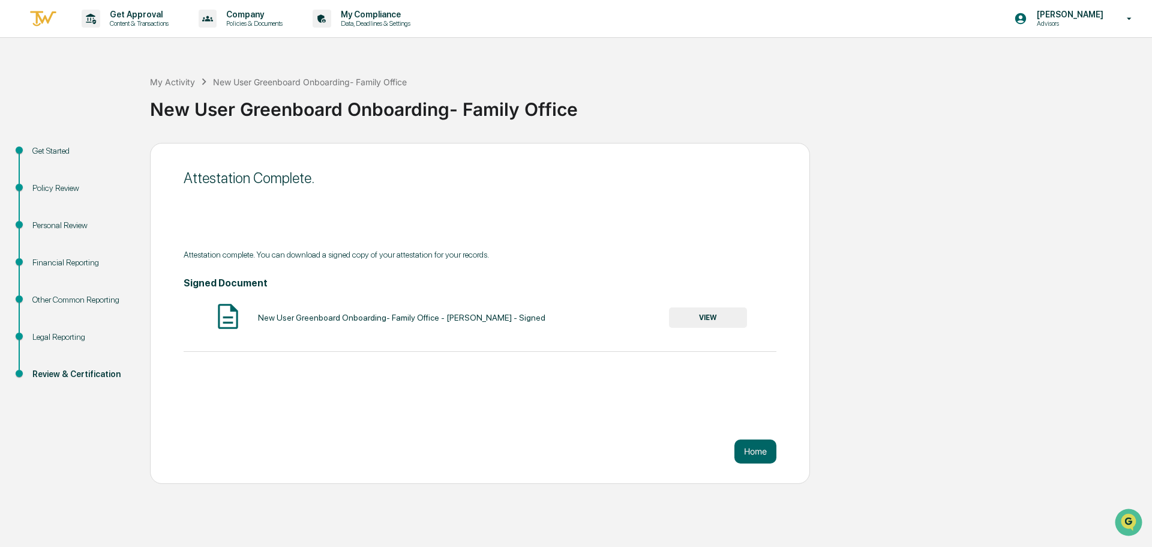
click at [696, 322] on button "VIEW" at bounding box center [708, 317] width 78 height 20
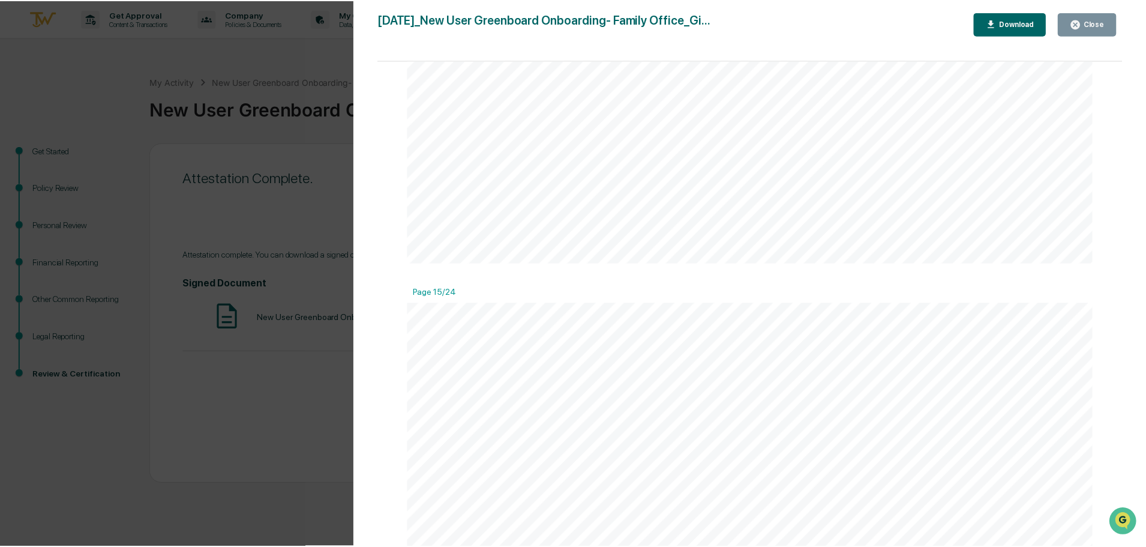
scroll to position [11759, 0]
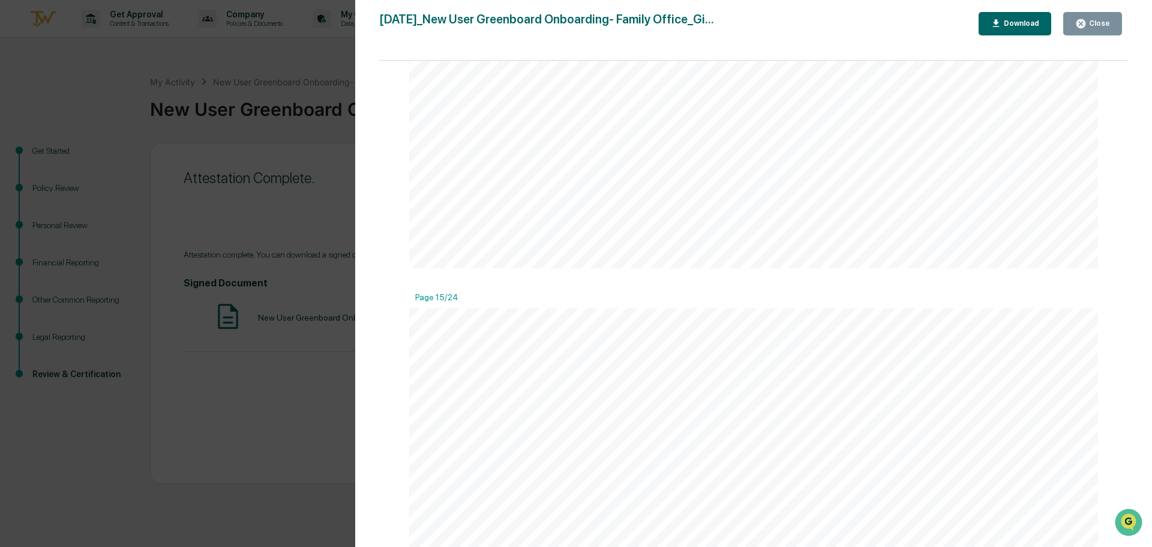
click at [1102, 22] on div "Close" at bounding box center [1097, 23] width 23 height 8
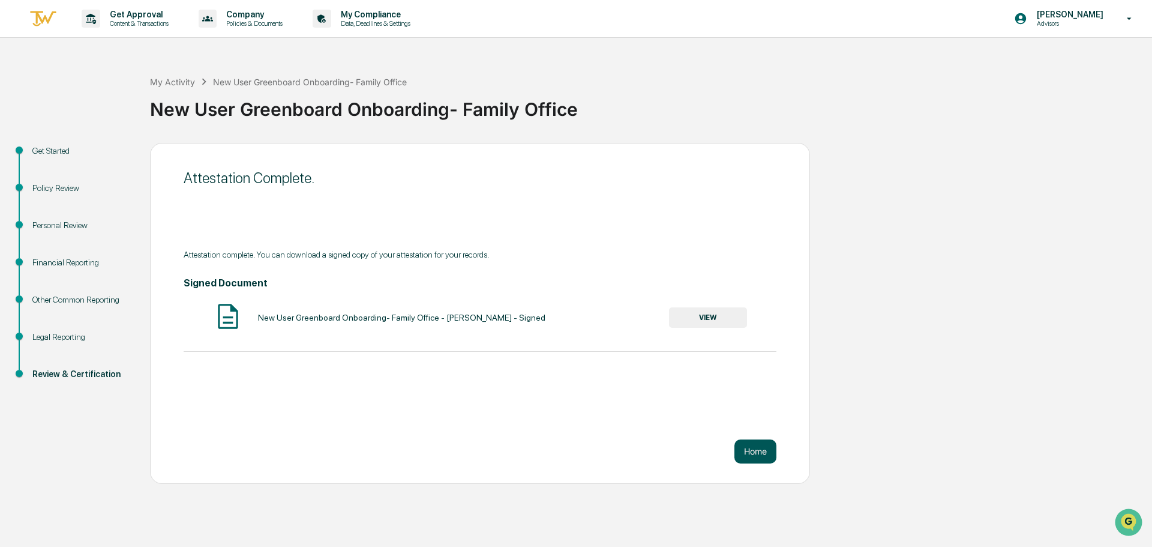
click at [755, 454] on button "Home" at bounding box center [755, 451] width 42 height 24
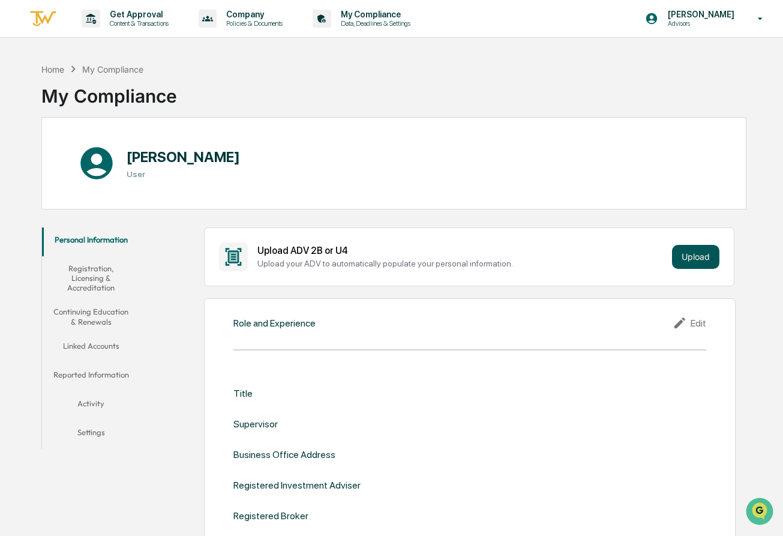
click at [703, 256] on button "Upload" at bounding box center [695, 257] width 47 height 24
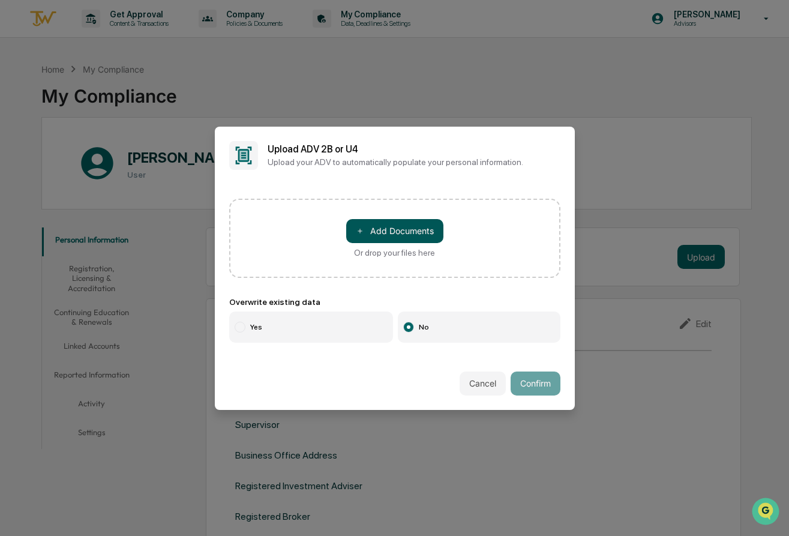
click at [390, 231] on button "＋ Add Documents" at bounding box center [394, 231] width 97 height 24
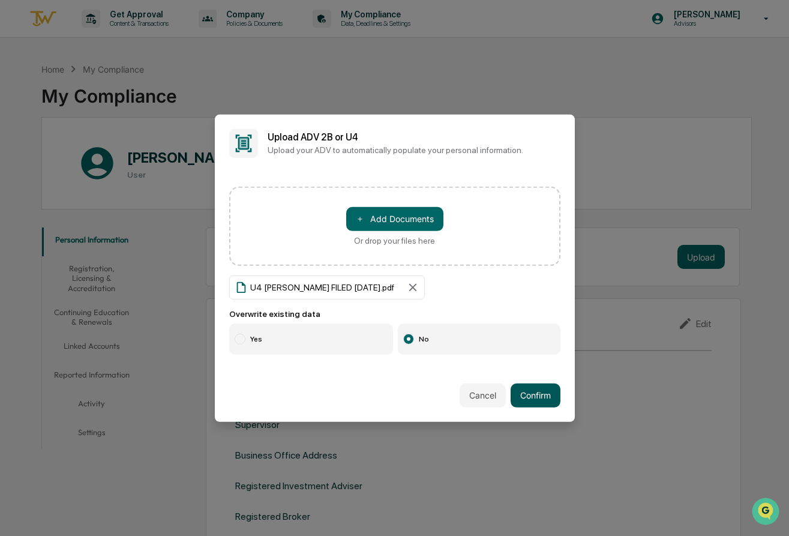
click at [538, 401] on button "Confirm" at bounding box center [536, 395] width 50 height 24
